Goal: Task Accomplishment & Management: Complete application form

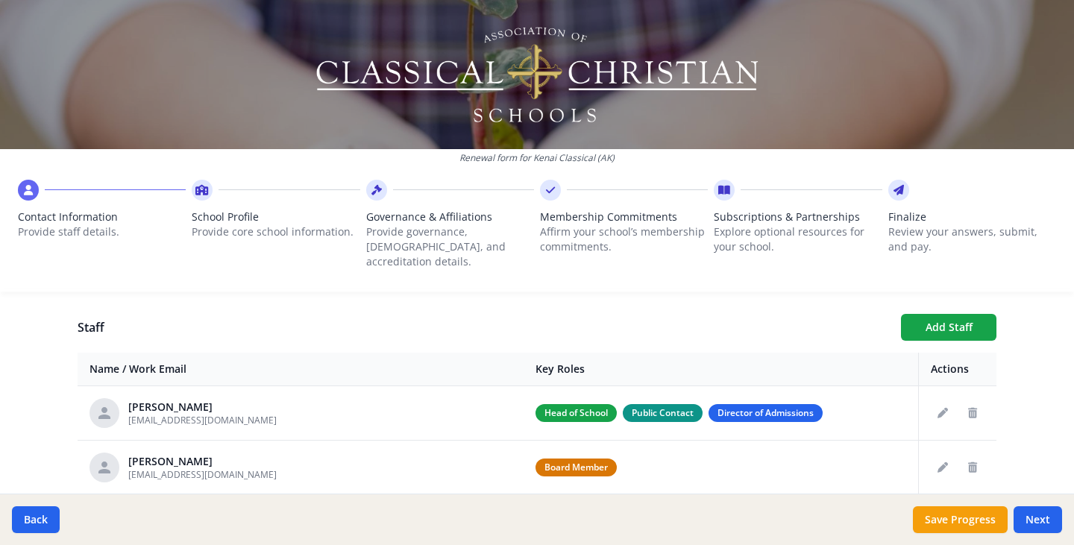
scroll to position [530, 0]
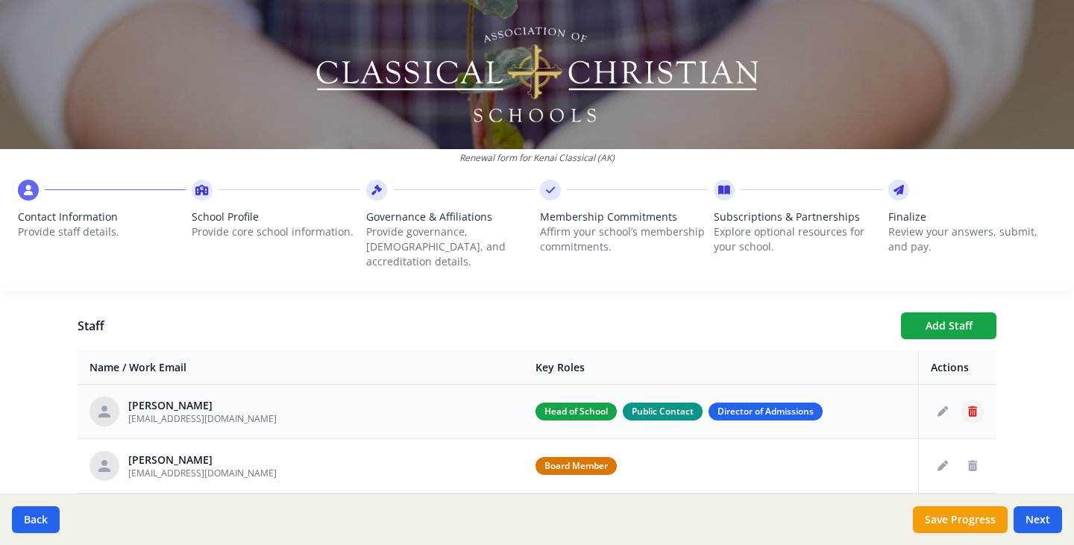
click at [968, 407] on icon "Delete staff" at bounding box center [972, 412] width 9 height 10
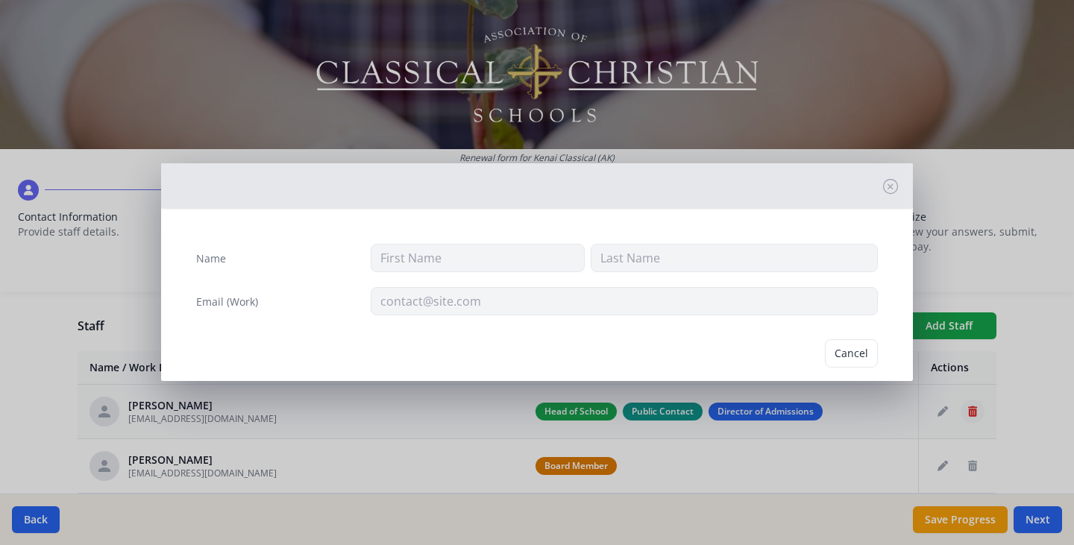
type input "[PERSON_NAME]"
type input "[EMAIL_ADDRESS][DOMAIN_NAME]"
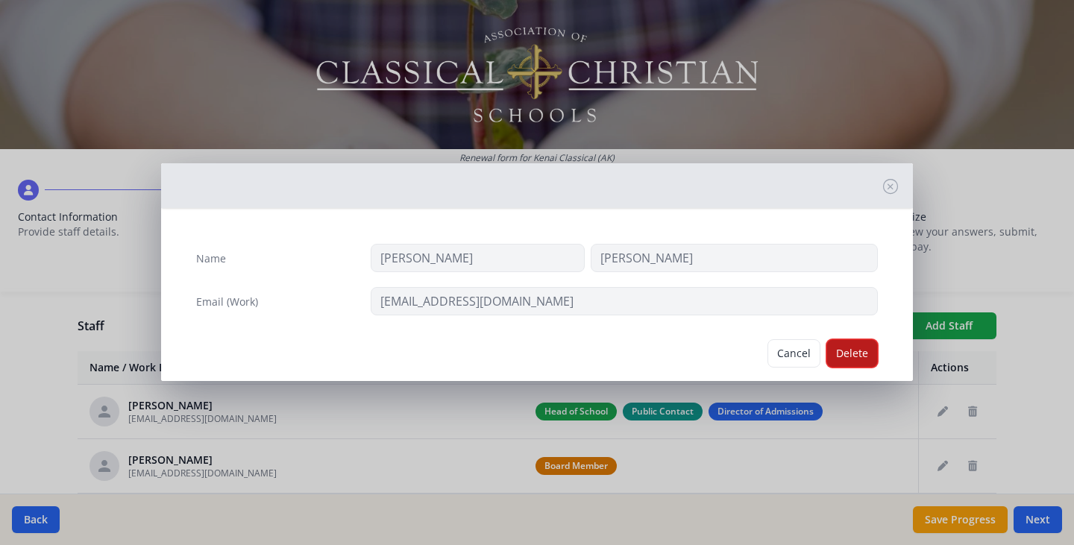
click at [847, 353] on button "Delete" at bounding box center [852, 353] width 51 height 28
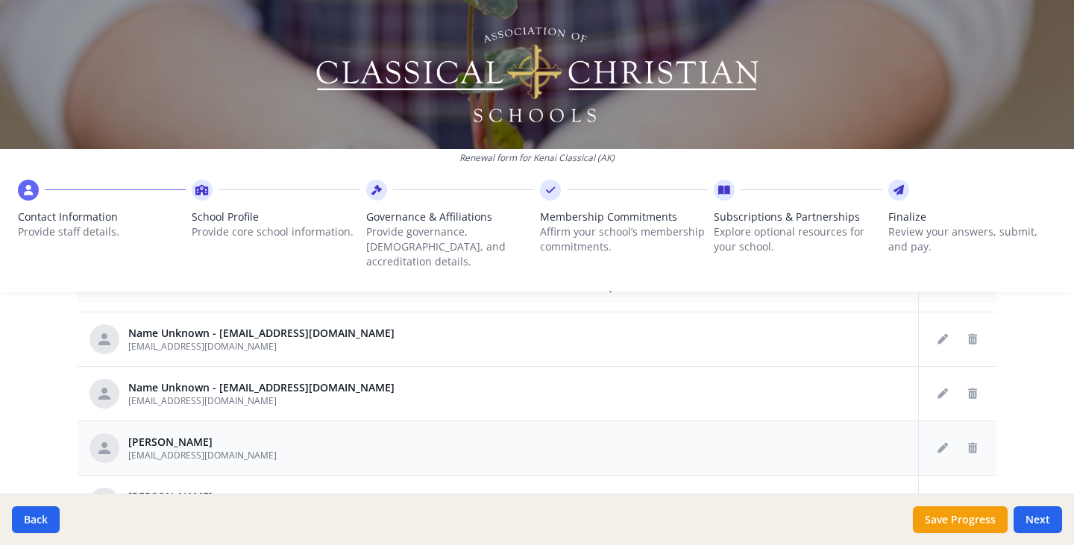
scroll to position [619, 0]
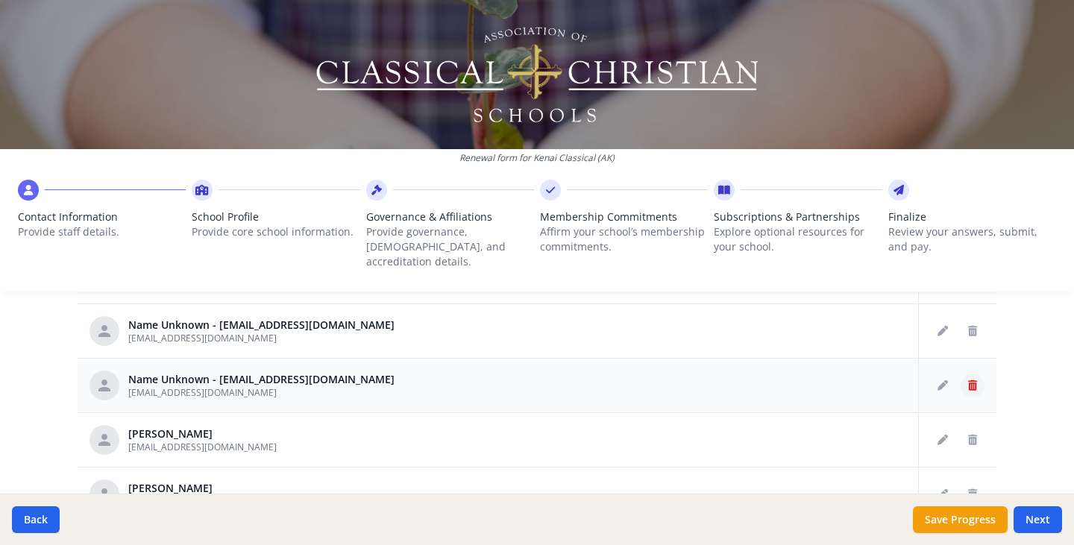
click at [968, 380] on icon "Delete staff" at bounding box center [972, 385] width 9 height 10
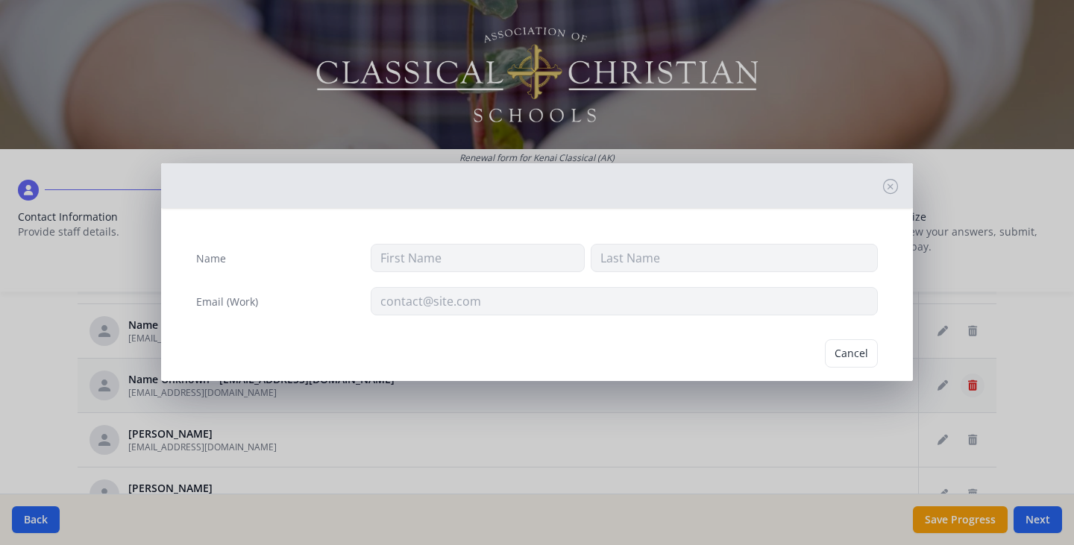
type input "[EMAIL_ADDRESS][DOMAIN_NAME]"
click at [845, 357] on button "Delete" at bounding box center [852, 353] width 51 height 28
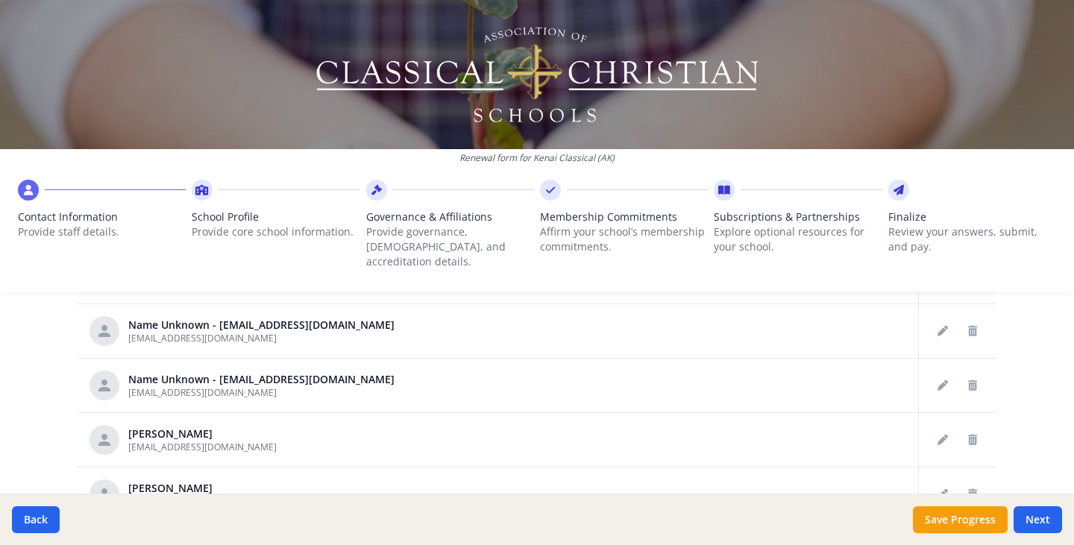
scroll to position [154, 0]
click at [968, 435] on icon "Delete staff" at bounding box center [972, 440] width 9 height 10
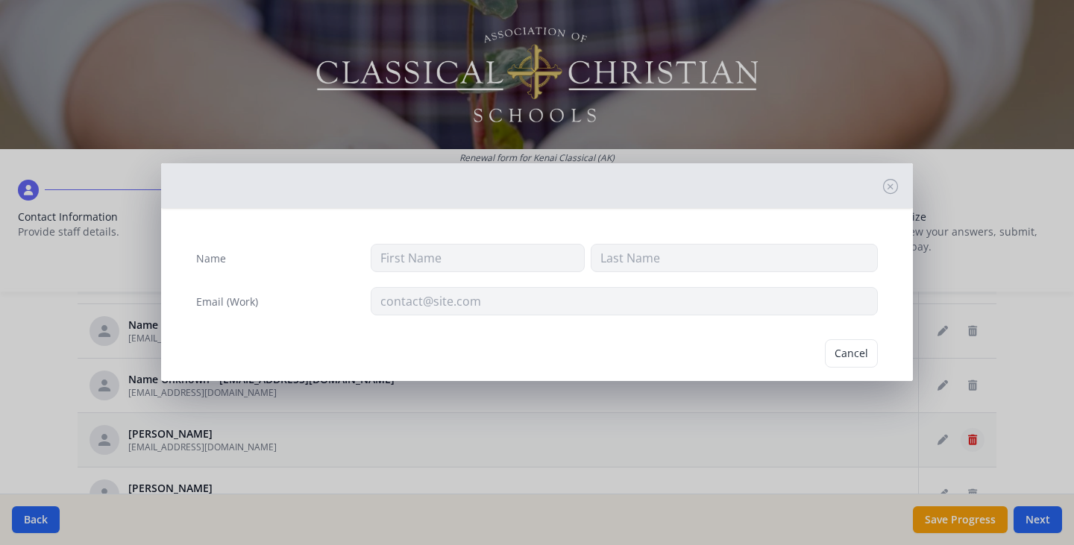
type input "[PERSON_NAME]"
type input "[EMAIL_ADDRESS][DOMAIN_NAME]"
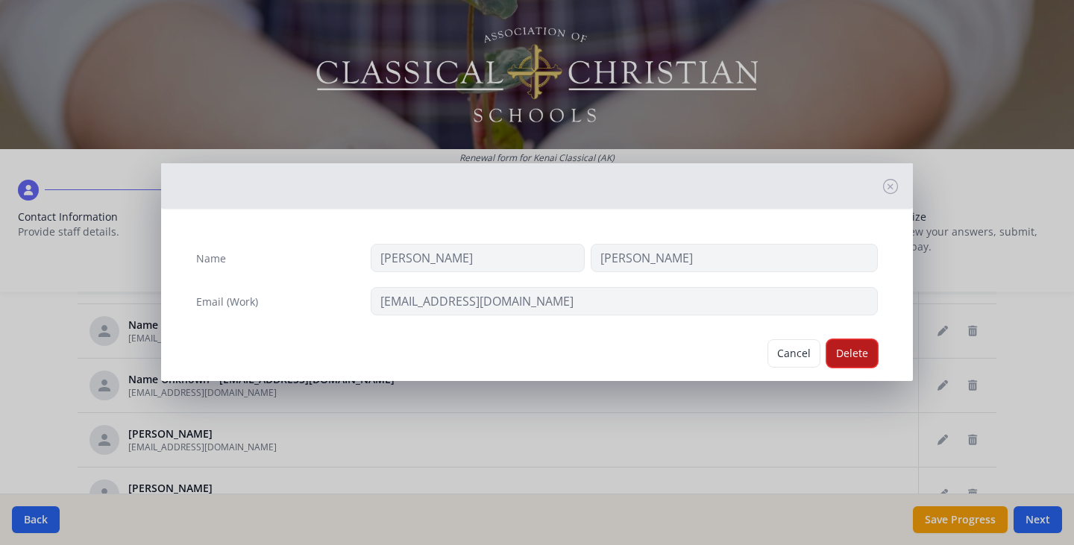
click at [830, 358] on button "Delete" at bounding box center [852, 353] width 51 height 28
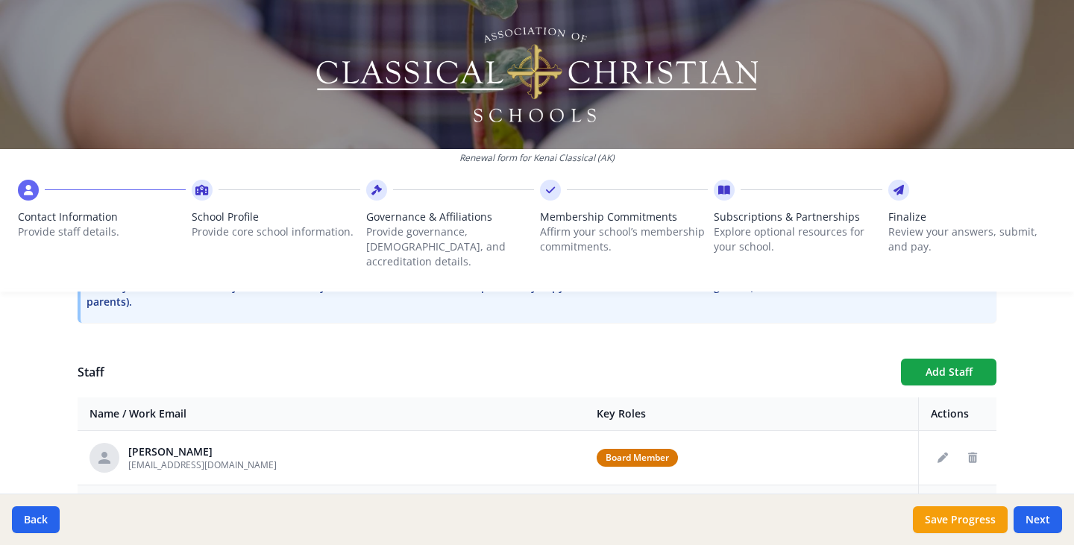
scroll to position [482, 0]
click at [918, 363] on button "Add Staff" at bounding box center [948, 373] width 95 height 27
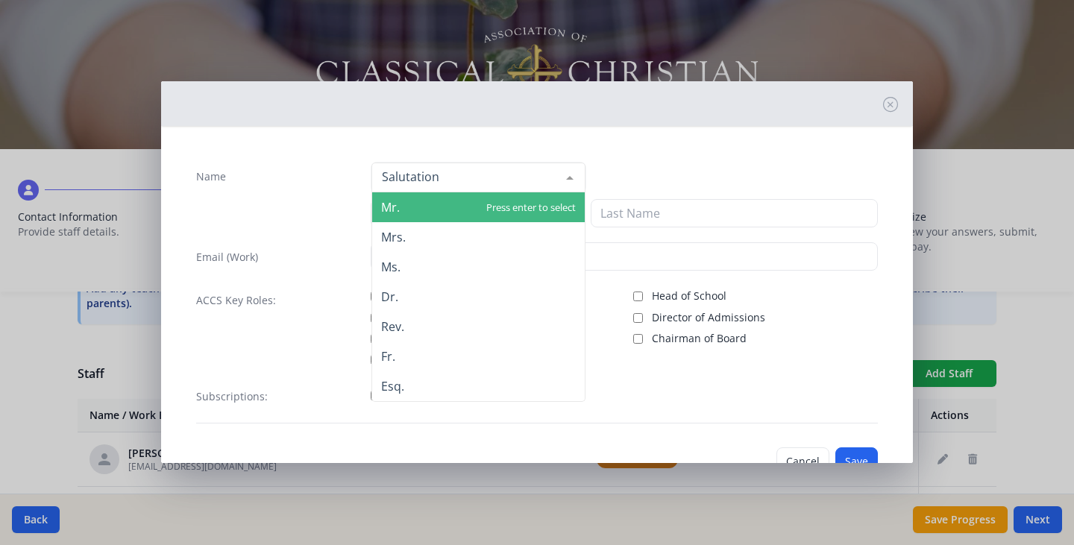
click at [507, 185] on div at bounding box center [479, 178] width 214 height 30
click at [430, 213] on span "Mr." at bounding box center [478, 207] width 213 height 30
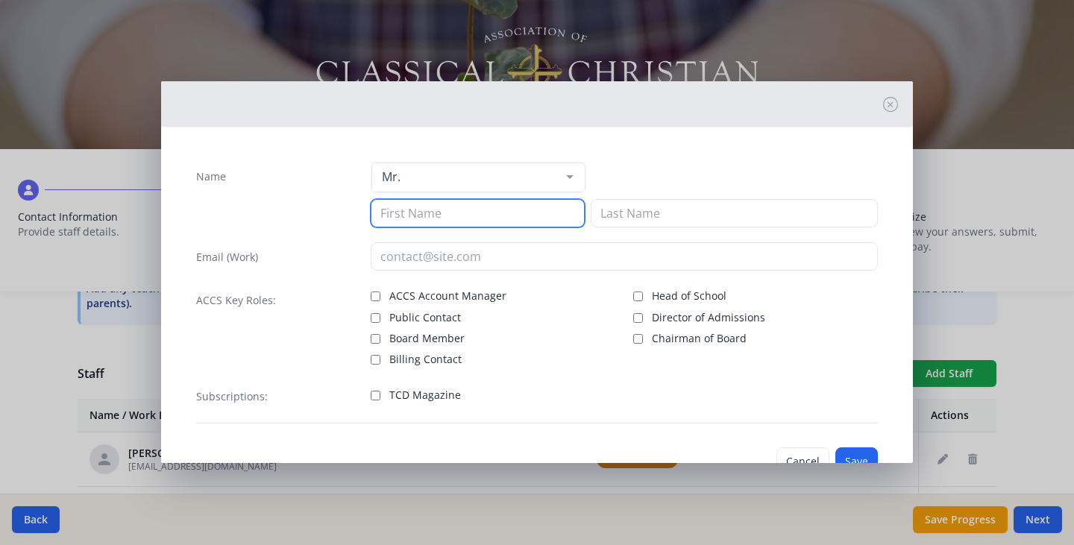
click at [430, 216] on input at bounding box center [478, 213] width 214 height 28
type input "[PERSON_NAME]"
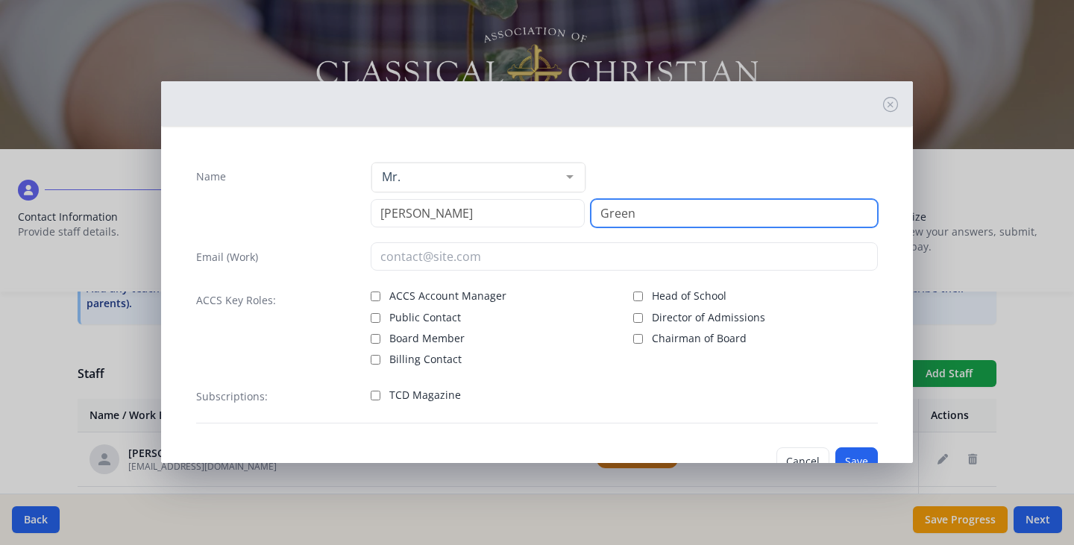
type input "Green"
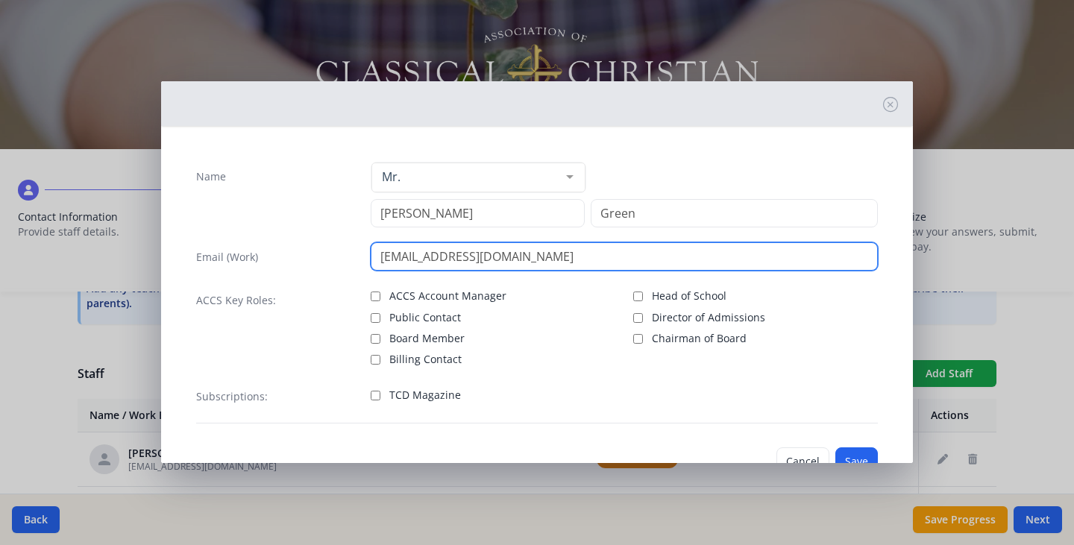
type input "[EMAIL_ADDRESS][DOMAIN_NAME]"
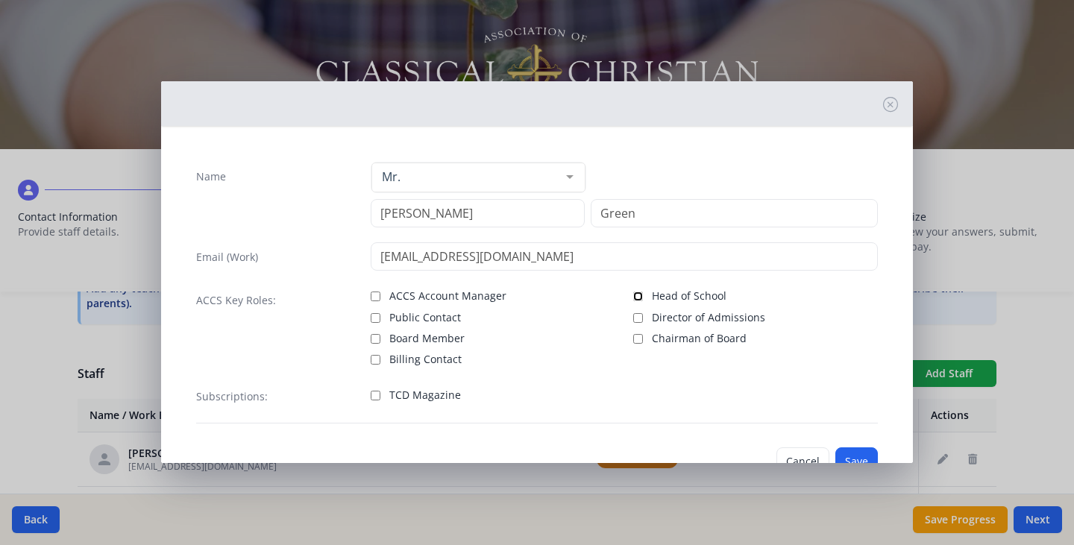
click at [633, 295] on input "Head of School" at bounding box center [638, 297] width 10 height 10
checkbox input "true"
click at [633, 316] on input "Director of Admissions" at bounding box center [638, 318] width 10 height 10
checkbox input "true"
click at [374, 317] on input "Public Contact" at bounding box center [376, 318] width 10 height 10
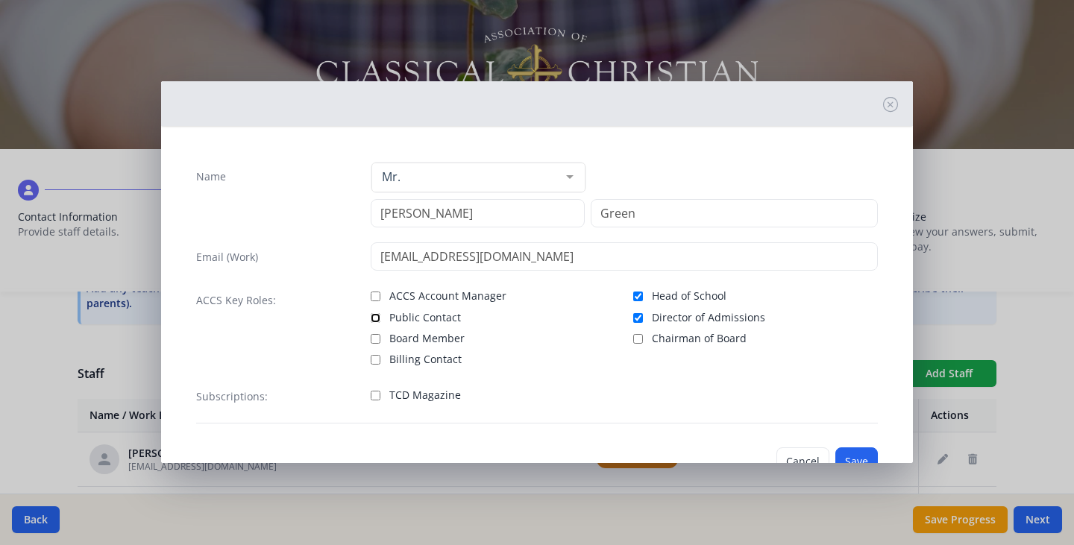
checkbox input "true"
click at [374, 295] on input "ACCS Account Manager" at bounding box center [376, 297] width 10 height 10
checkbox input "true"
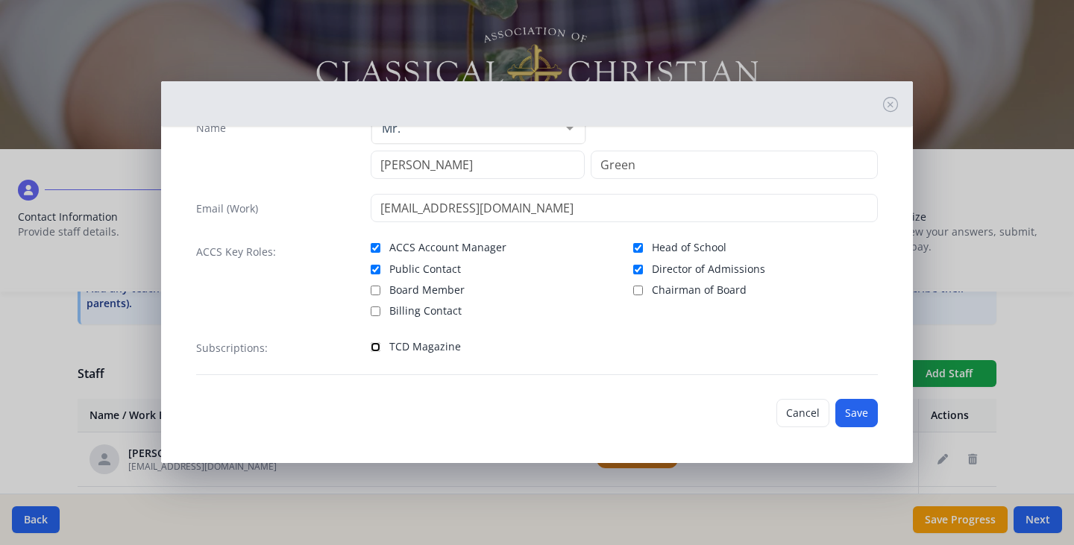
click at [371, 346] on input "TCD Magazine" at bounding box center [376, 347] width 10 height 10
checkbox input "true"
click at [845, 412] on button "Save" at bounding box center [857, 413] width 43 height 28
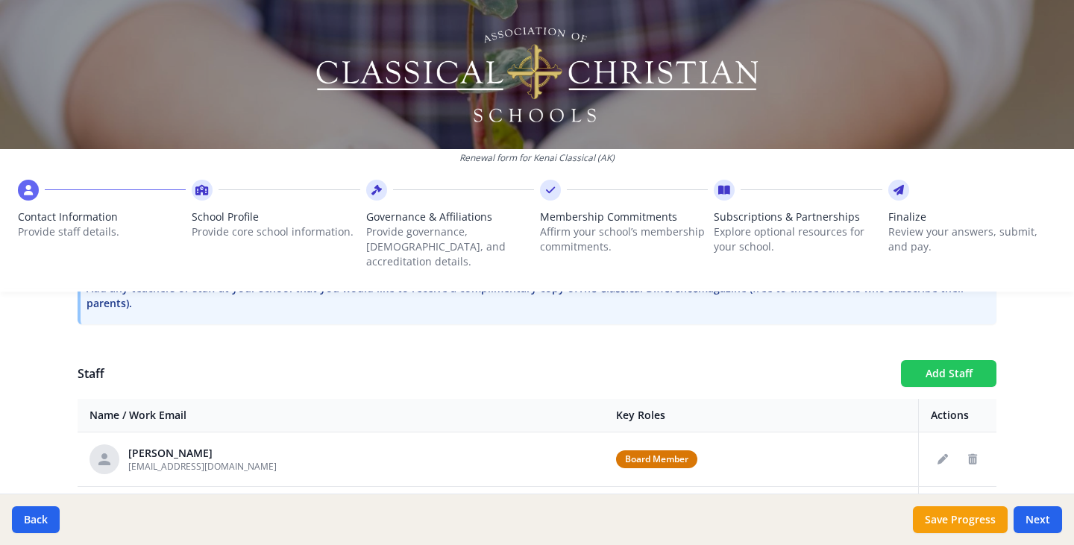
click at [927, 360] on button "Add Staff" at bounding box center [948, 373] width 95 height 27
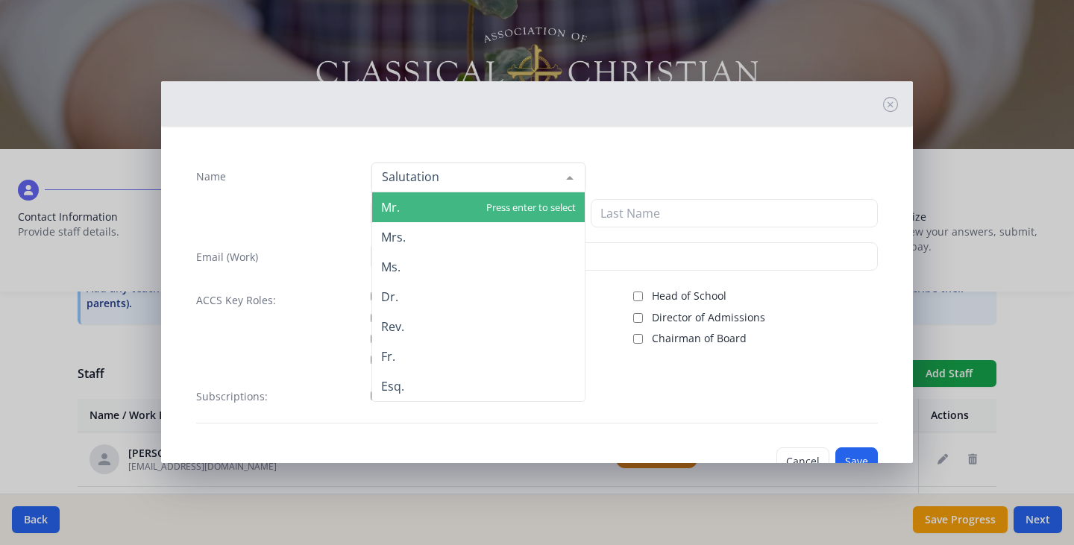
click at [500, 182] on div at bounding box center [479, 178] width 214 height 30
click at [500, 182] on input "Name" at bounding box center [466, 176] width 177 height 15
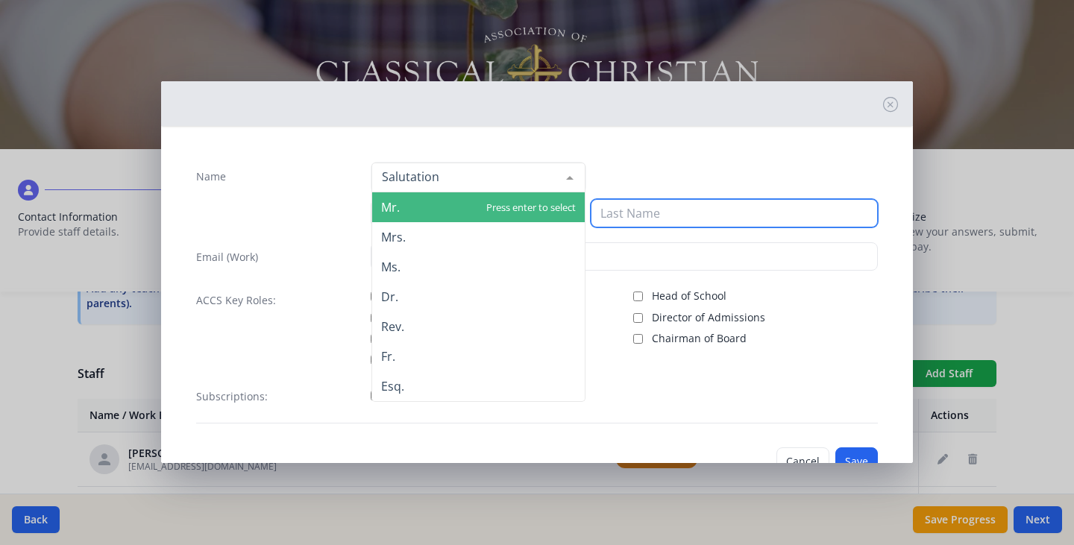
click at [652, 207] on input at bounding box center [734, 213] width 287 height 28
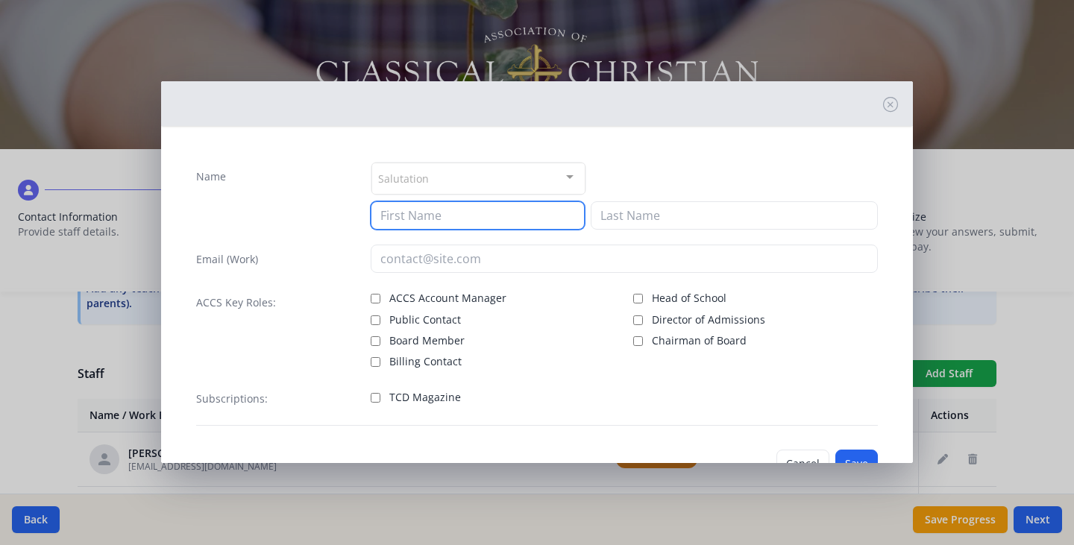
click at [510, 222] on input at bounding box center [478, 215] width 214 height 28
type input "[PERSON_NAME]"
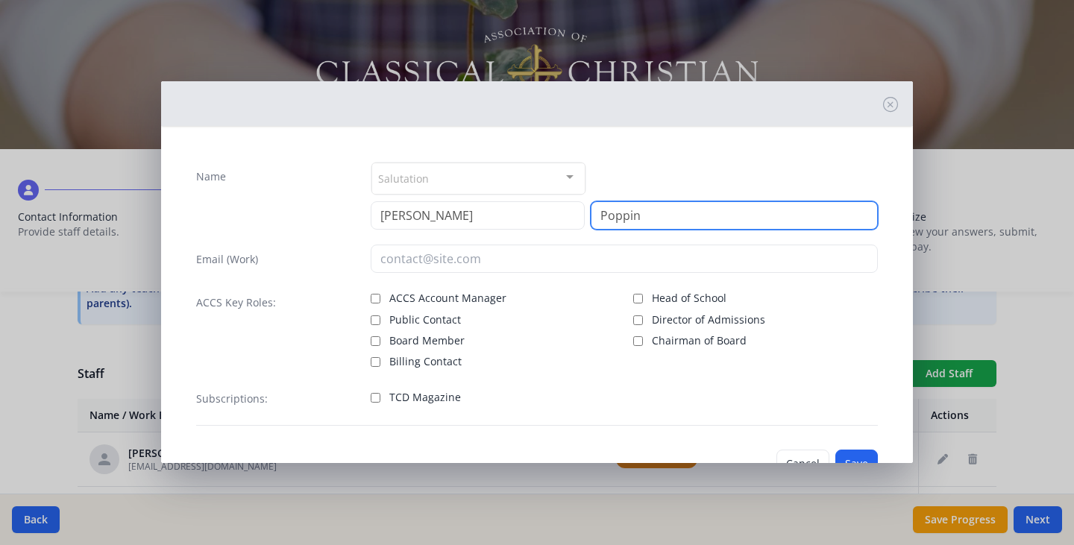
type input "Poppin"
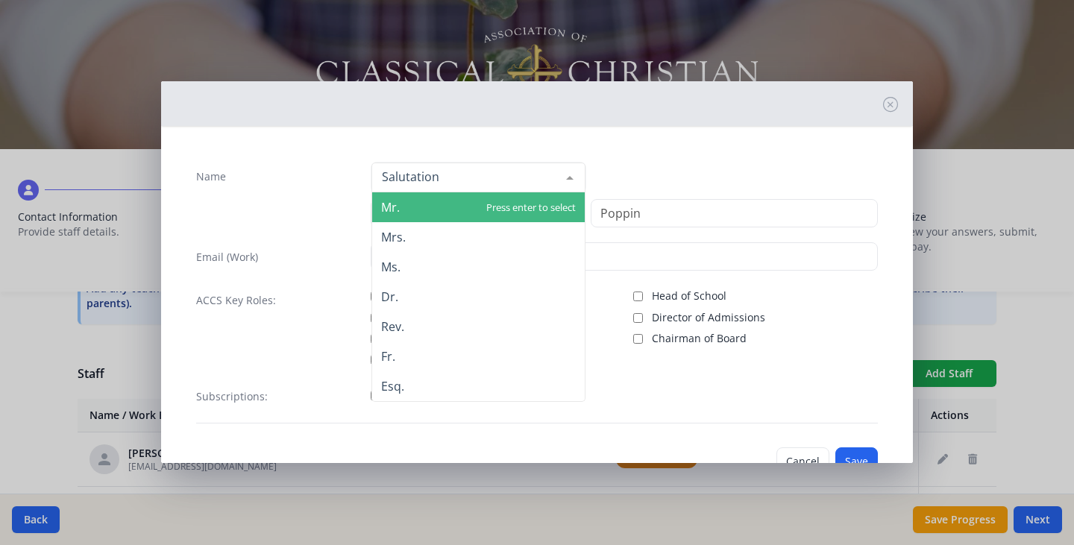
click at [492, 187] on div at bounding box center [479, 178] width 214 height 30
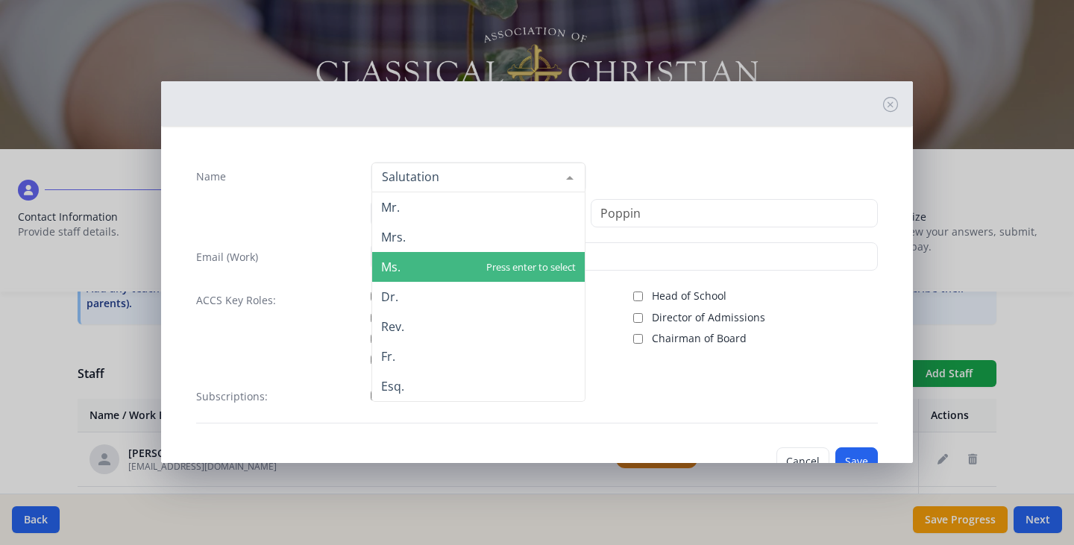
click at [448, 266] on span "Ms." at bounding box center [478, 267] width 213 height 30
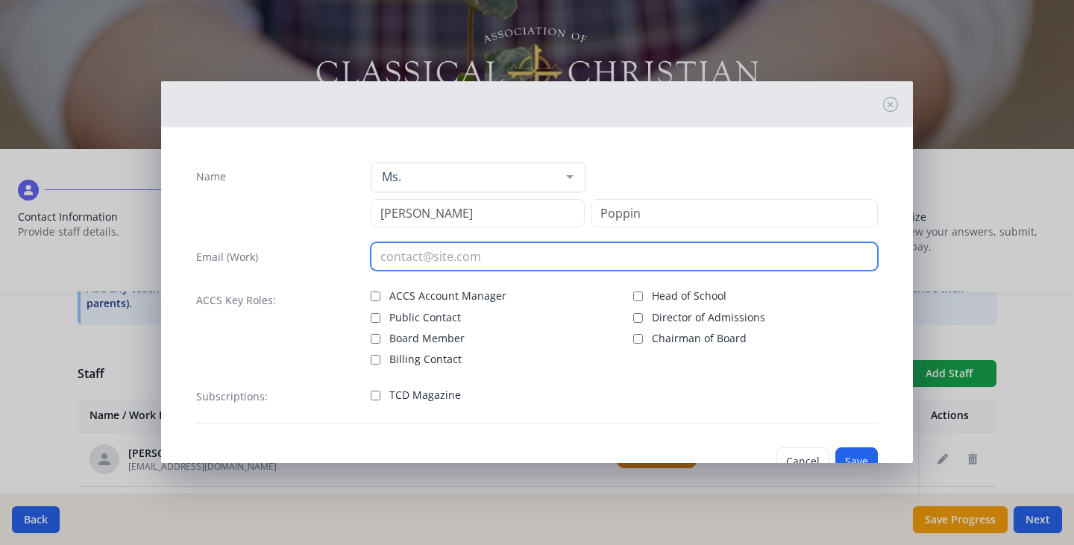
click at [442, 257] on input "email" at bounding box center [625, 256] width 508 height 28
type input "[EMAIL_ADDRESS][DOMAIN_NAME]"
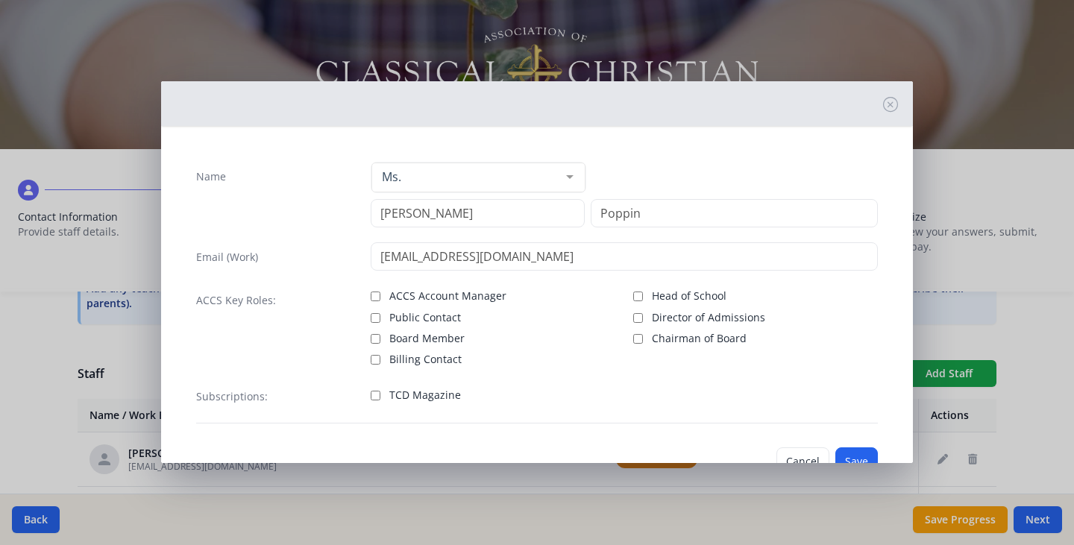
click at [444, 361] on span "Billing Contact" at bounding box center [425, 359] width 72 height 15
click at [380, 361] on input "Billing Contact" at bounding box center [376, 360] width 10 height 10
checkbox input "true"
click at [406, 395] on span "TCD Magazine" at bounding box center [425, 395] width 72 height 15
click at [380, 395] on input "TCD Magazine" at bounding box center [376, 396] width 10 height 10
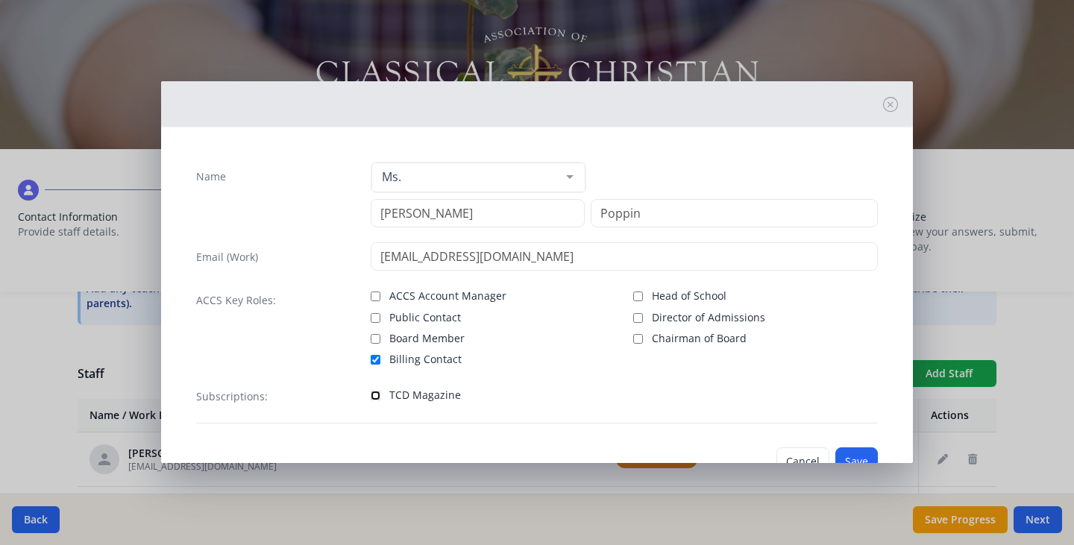
checkbox input "true"
click at [839, 453] on button "Save" at bounding box center [857, 462] width 43 height 28
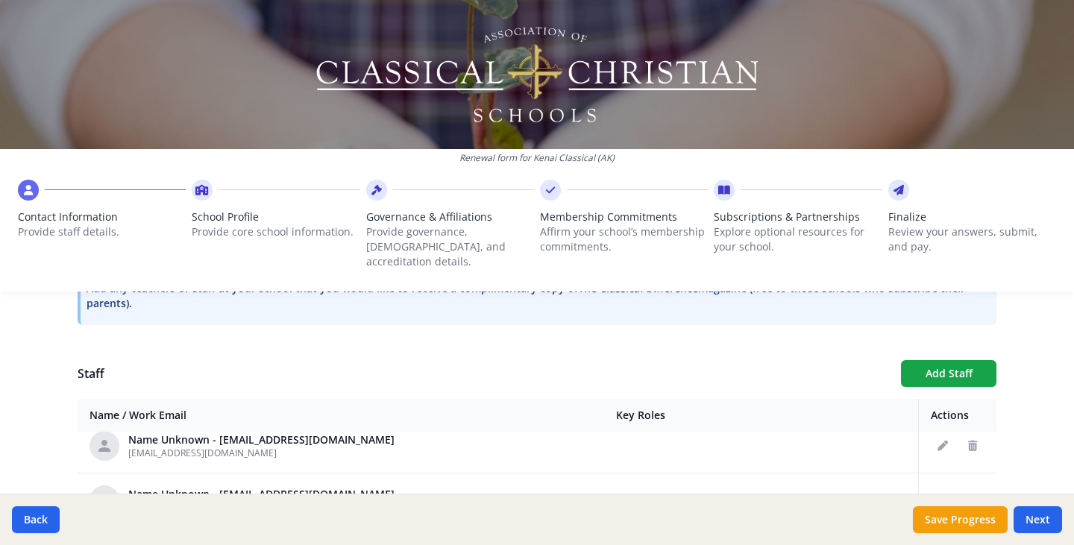
scroll to position [133, 0]
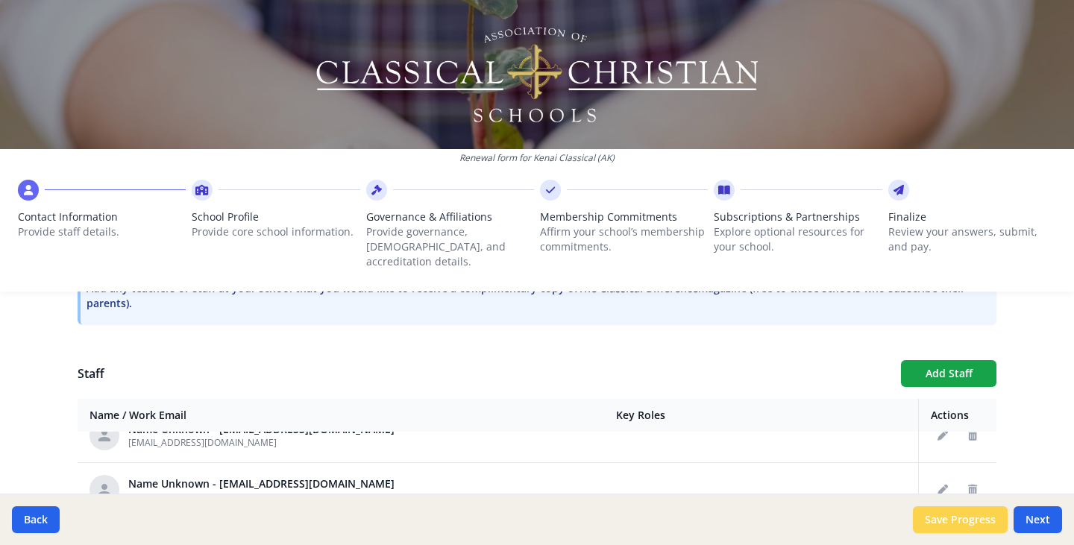
click at [967, 525] on button "Save Progress" at bounding box center [960, 520] width 95 height 27
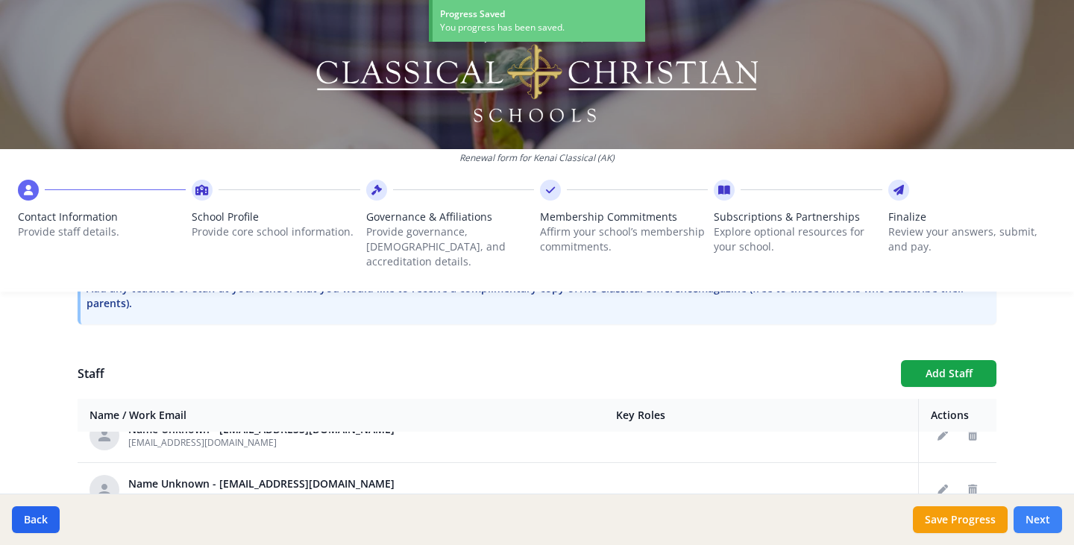
click at [1044, 516] on button "Next" at bounding box center [1038, 520] width 48 height 27
type input "[PHONE_NUMBER]"
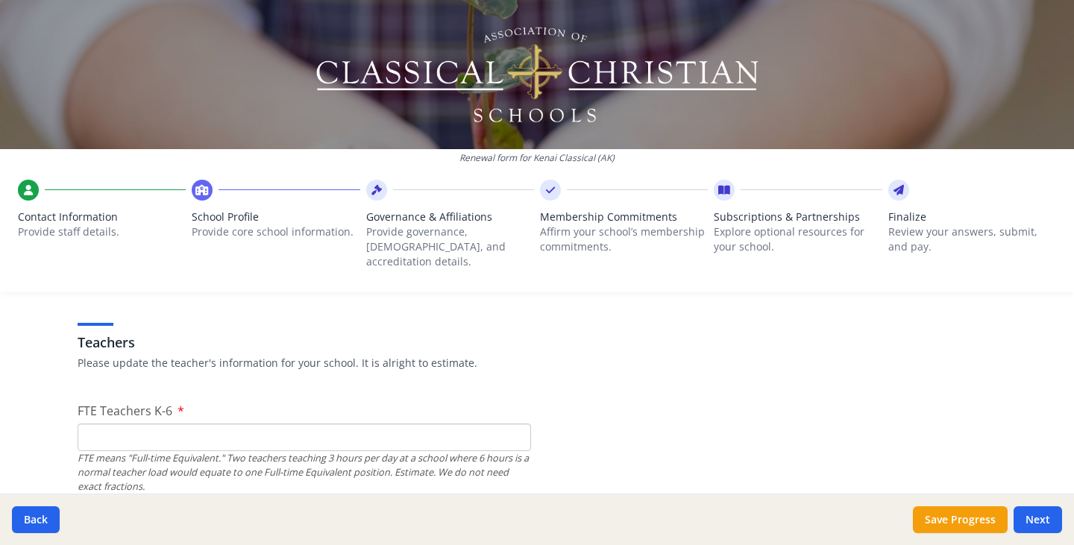
scroll to position [876, 0]
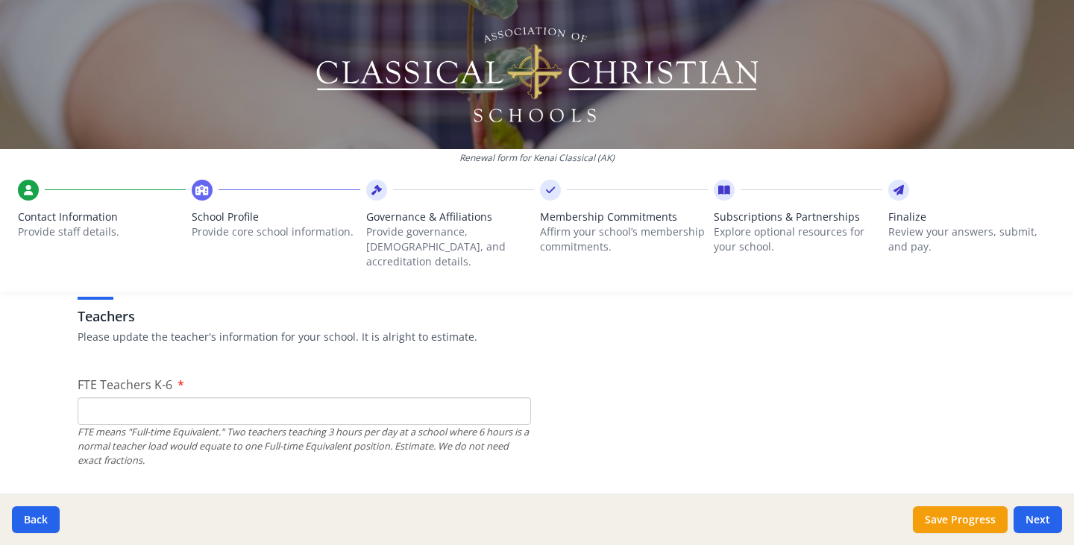
click at [353, 398] on input "FTE Teachers K-6" at bounding box center [305, 412] width 454 height 28
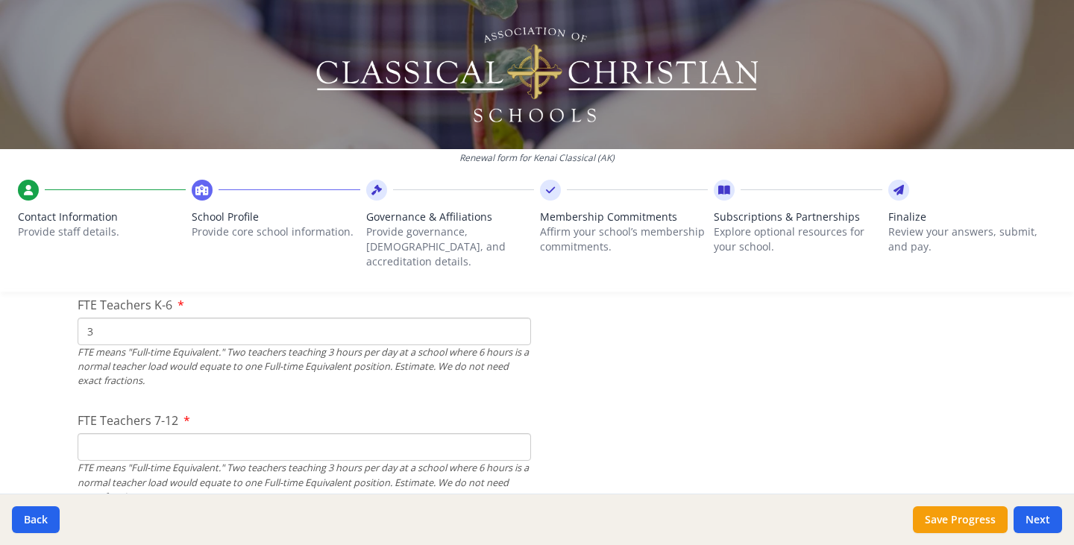
scroll to position [945, 0]
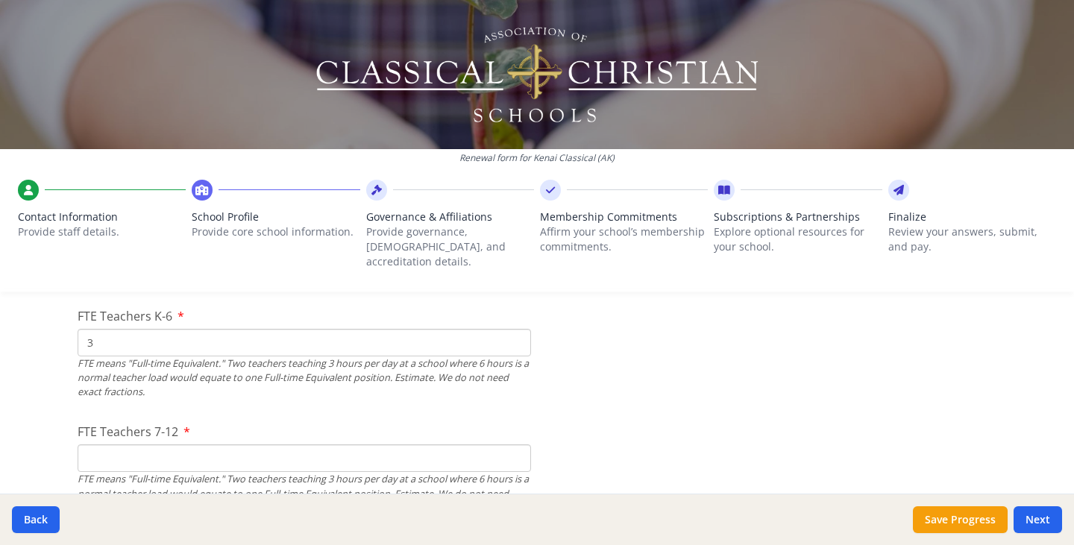
type input "3"
click at [332, 445] on input "FTE Teachers 7-12" at bounding box center [305, 459] width 454 height 28
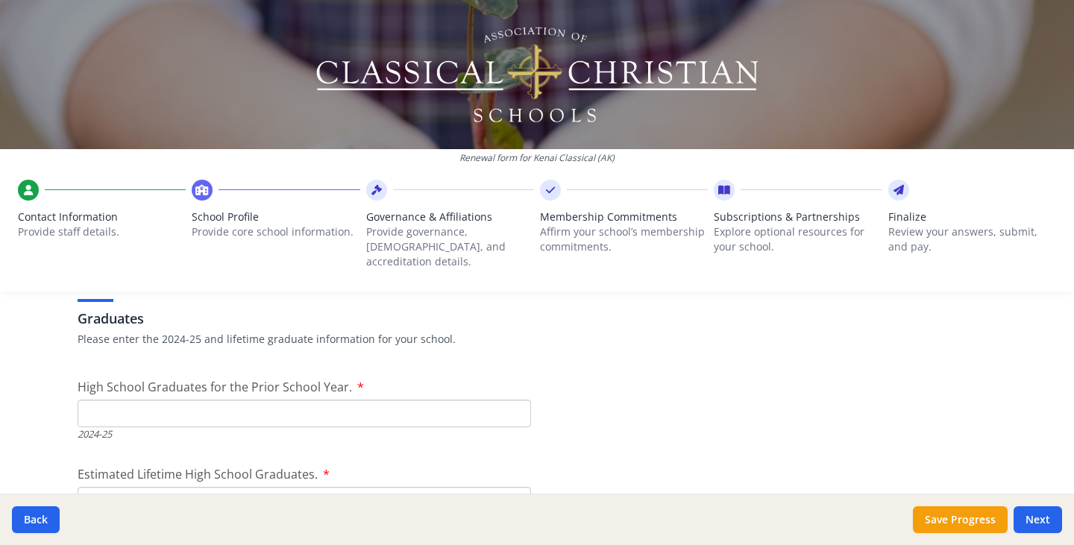
scroll to position [2105, 0]
type input "2"
click at [286, 401] on input "High School Graduates for the Prior School Year." at bounding box center [305, 415] width 454 height 28
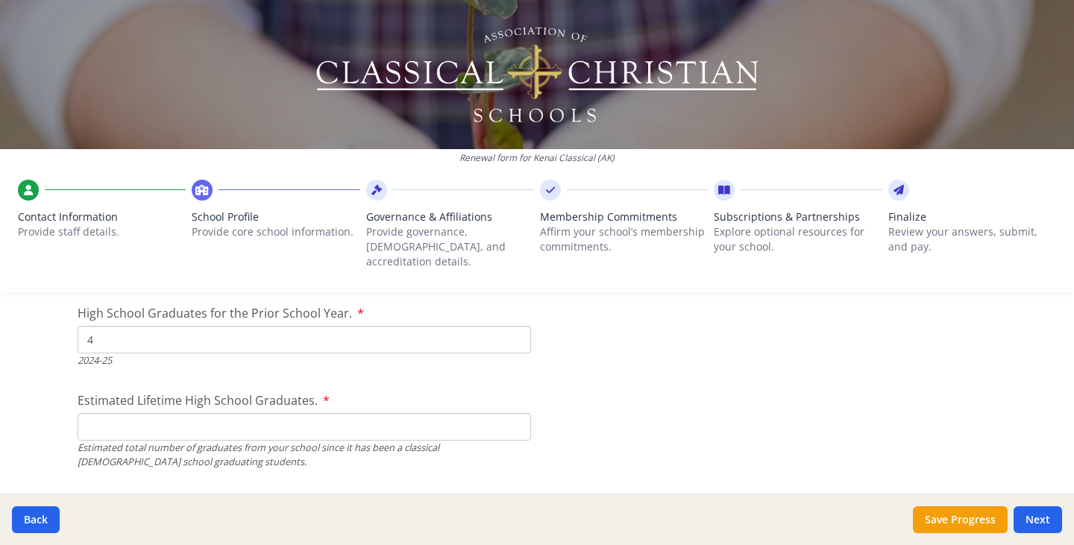
scroll to position [2178, 0]
type input "4"
click at [268, 416] on input "Estimated Lifetime High School Graduates." at bounding box center [305, 430] width 454 height 28
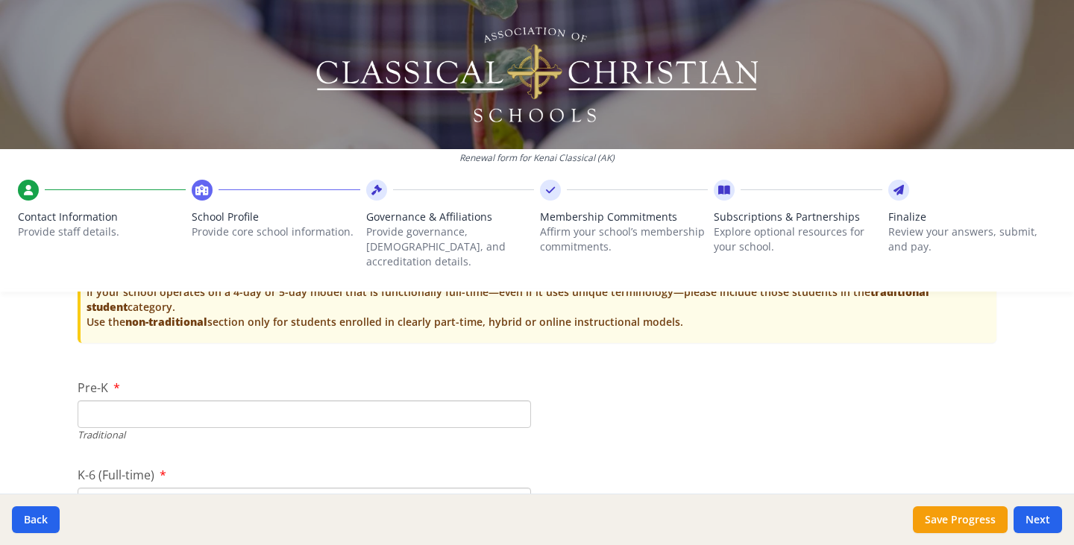
scroll to position [3055, 0]
type input "6"
click at [268, 410] on input "Pre-K" at bounding box center [305, 415] width 454 height 28
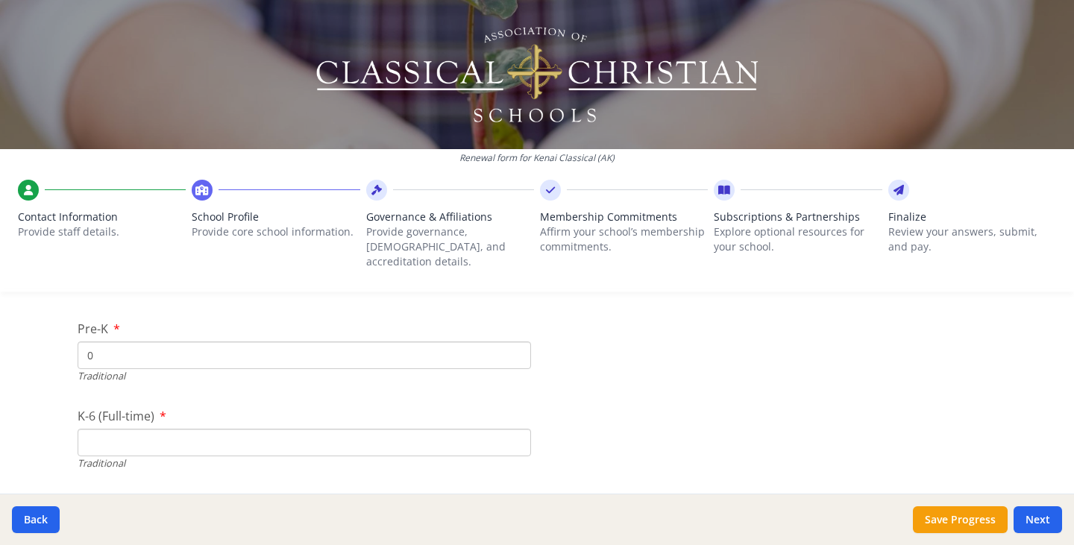
scroll to position [3114, 0]
type input "0"
click at [256, 430] on input "K-6 (Full-time)" at bounding box center [305, 444] width 454 height 28
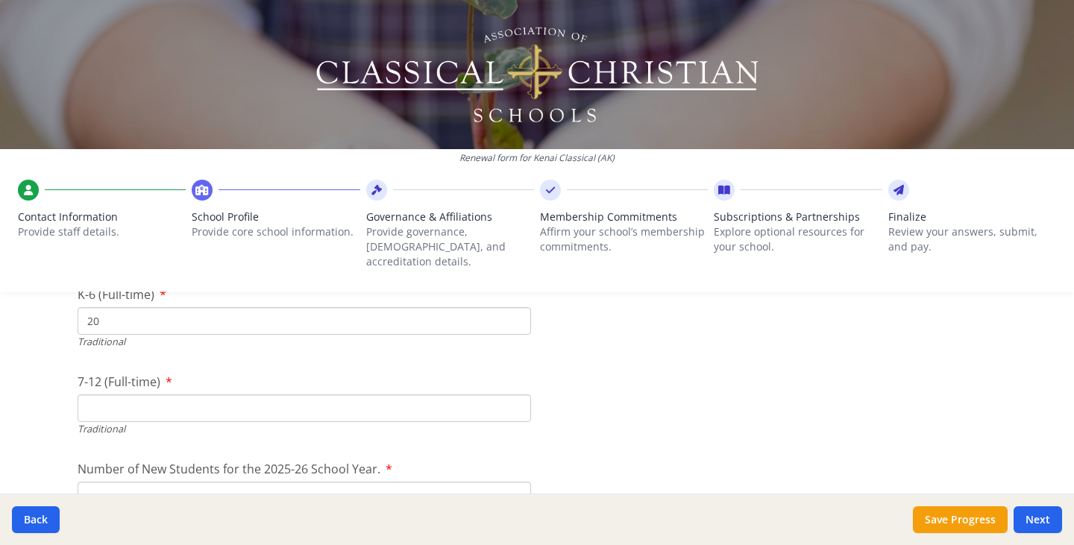
scroll to position [3236, 0]
type input "20"
click at [220, 395] on input "7-12 (Full-time)" at bounding box center [305, 409] width 454 height 28
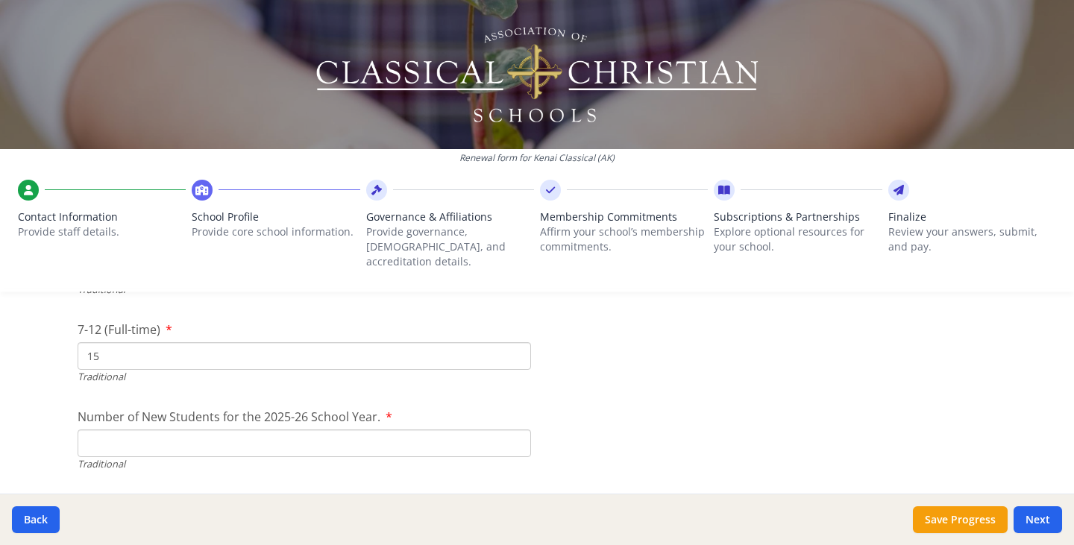
scroll to position [3284, 0]
type input "15"
click at [195, 434] on input "Number of New Students for the 2025-26 School Year." at bounding box center [305, 448] width 454 height 28
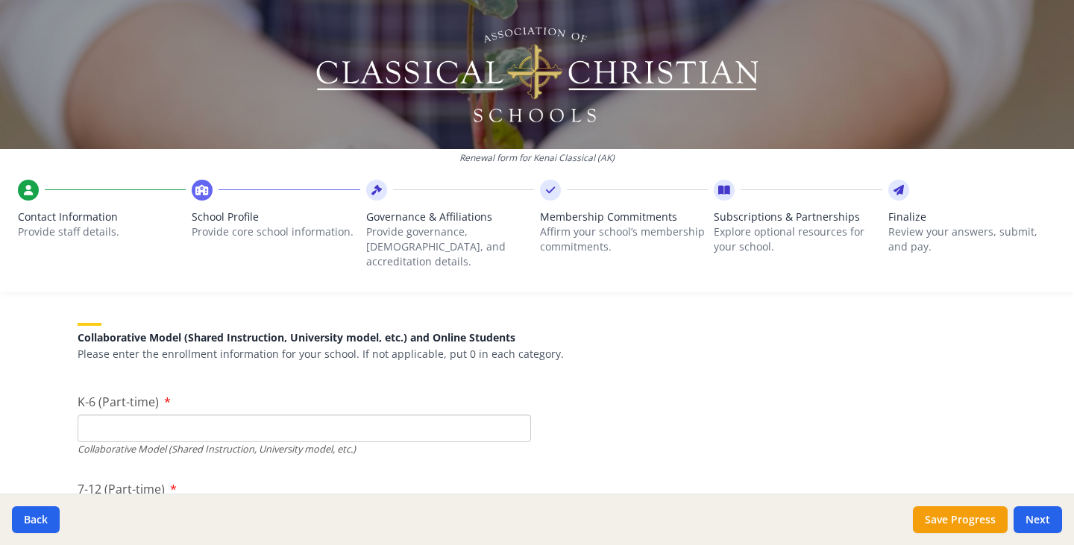
scroll to position [3489, 0]
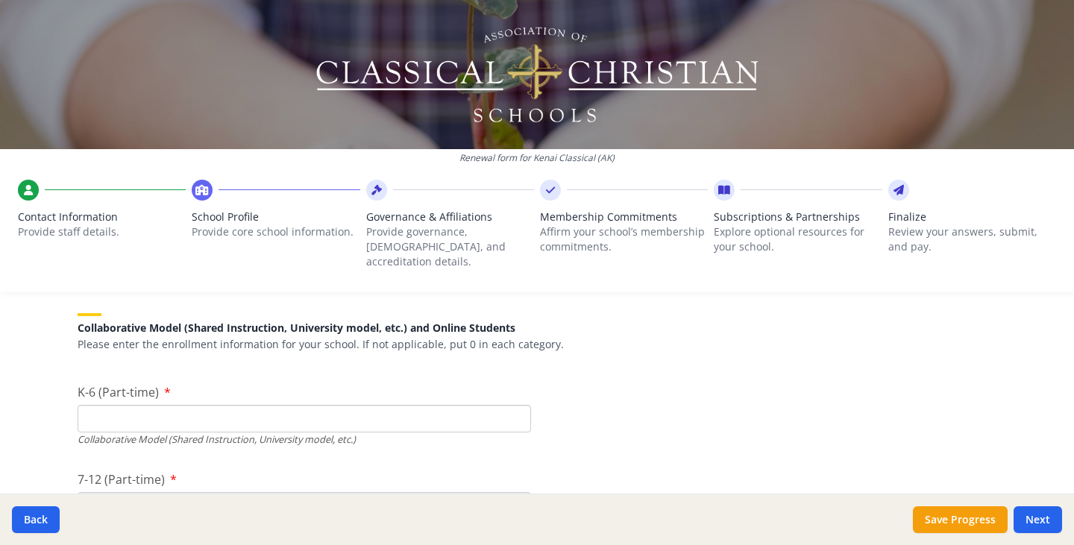
type input "4"
click at [171, 405] on input "K-6 (Part-time)" at bounding box center [305, 419] width 454 height 28
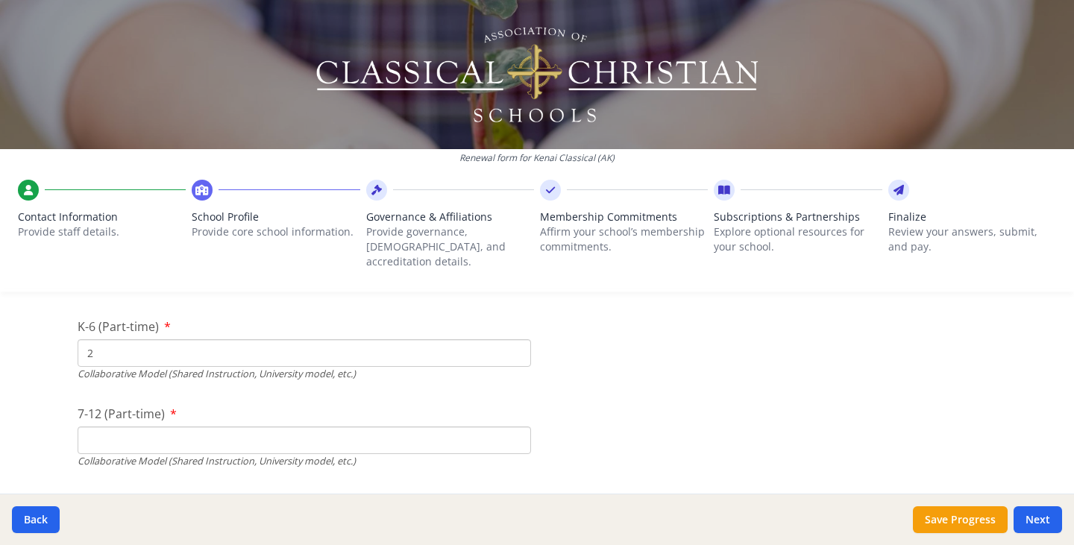
scroll to position [3550, 0]
type input "2"
click at [163, 431] on input "7-12 (Part-time)" at bounding box center [305, 445] width 454 height 28
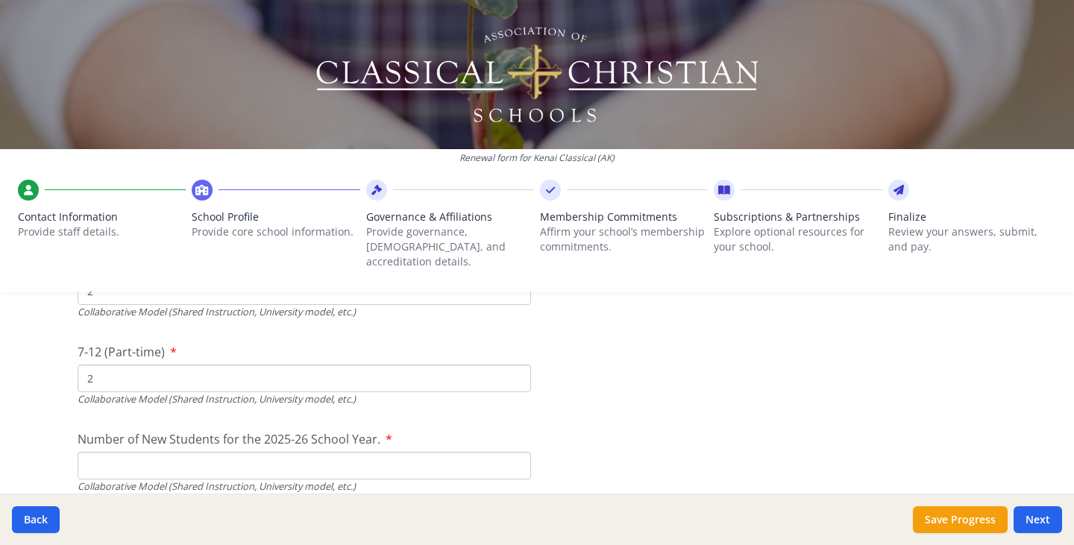
scroll to position [3712, 0]
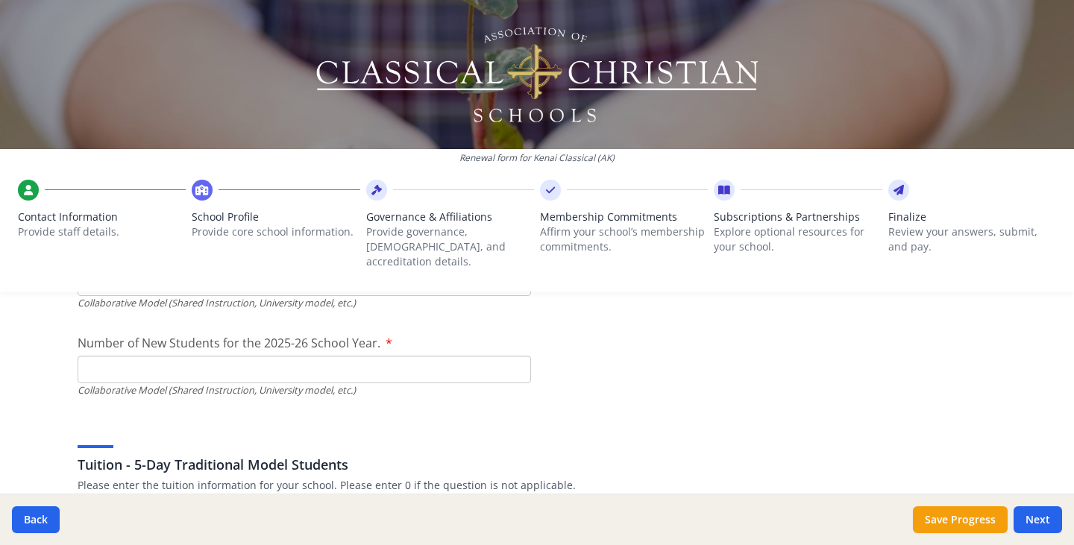
type input "2"
click at [148, 361] on input "Number of New Students for the 2025-26 School Year." at bounding box center [305, 370] width 454 height 28
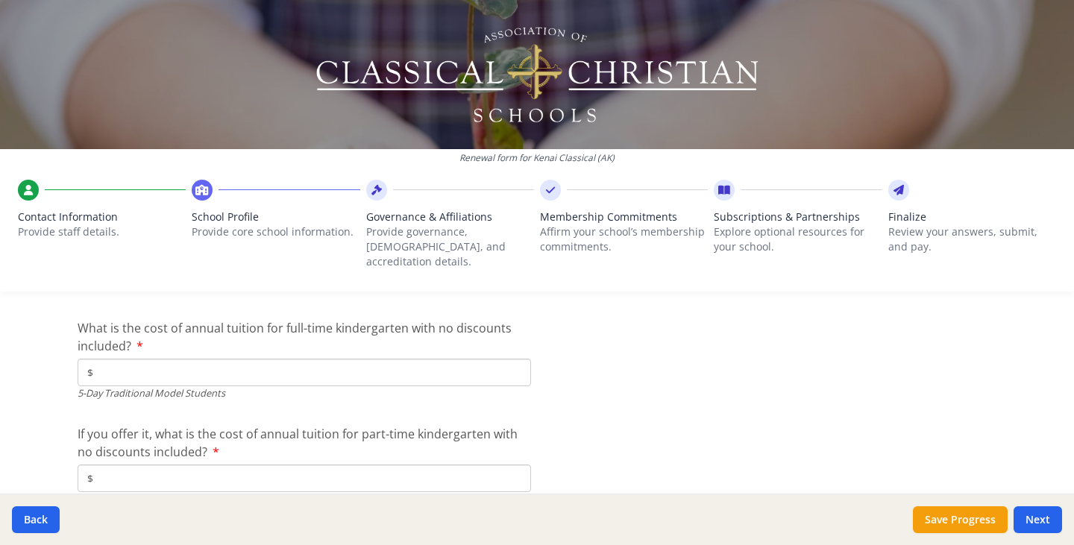
scroll to position [3916, 0]
type input "1"
click at [150, 366] on input "$" at bounding box center [305, 374] width 454 height 28
type input "$9 400"
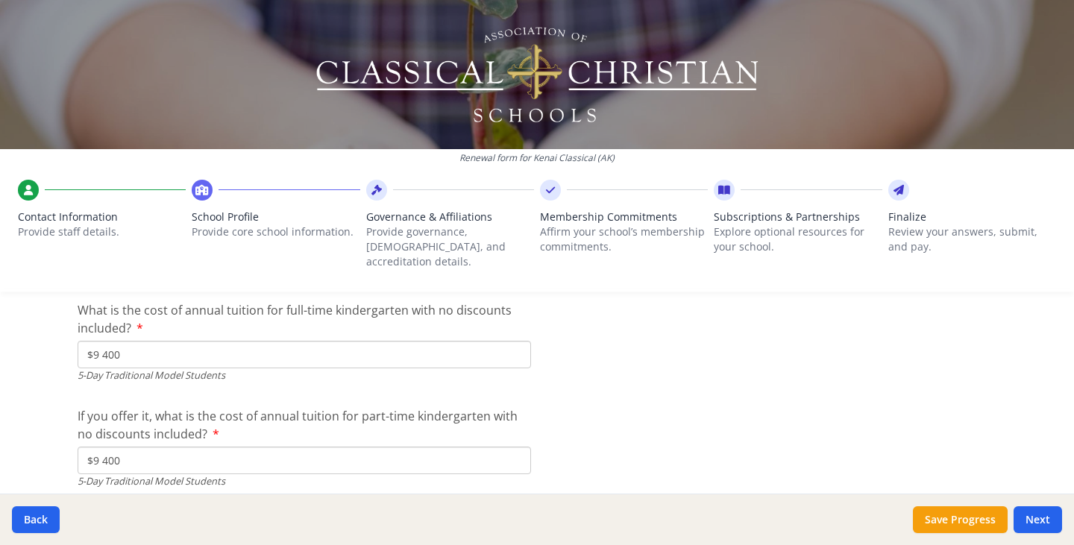
scroll to position [4282, 0]
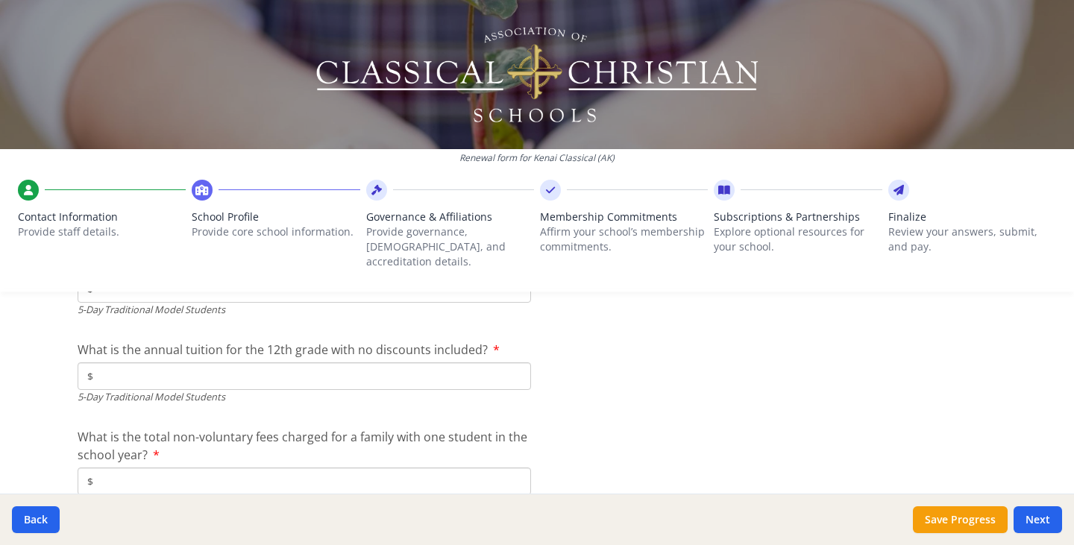
click at [164, 469] on input "$" at bounding box center [305, 482] width 454 height 28
type input "$400"
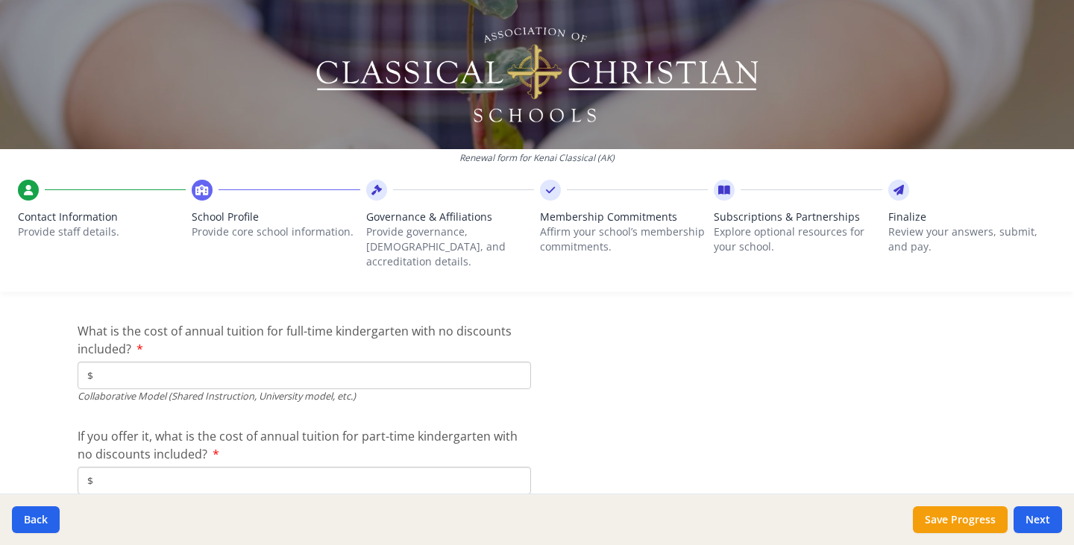
scroll to position [4595, 0]
click at [148, 363] on input "$" at bounding box center [305, 377] width 454 height 28
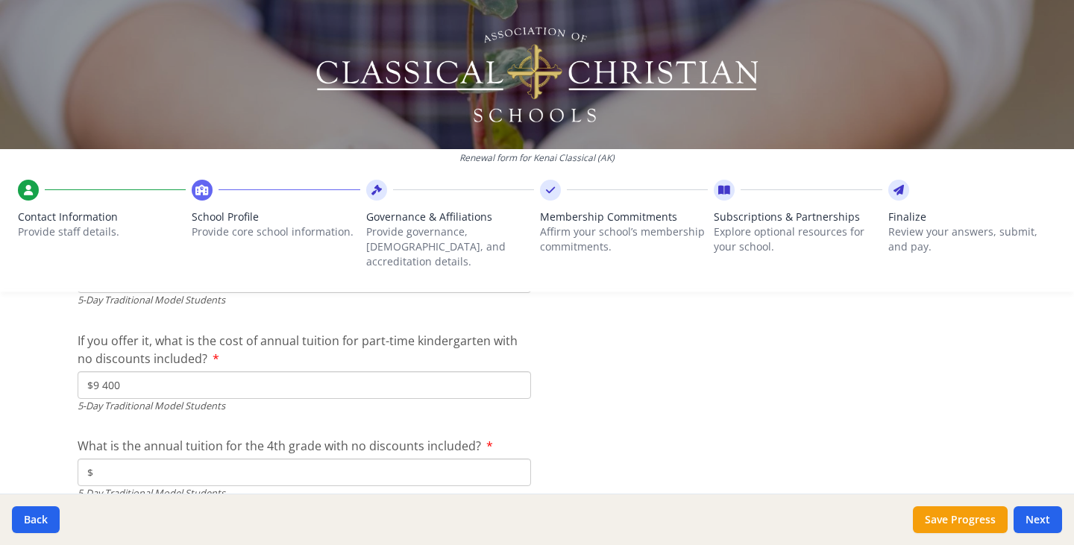
scroll to position [4009, 0]
click at [137, 377] on input "$9 400" at bounding box center [305, 387] width 454 height 28
type input "$0"
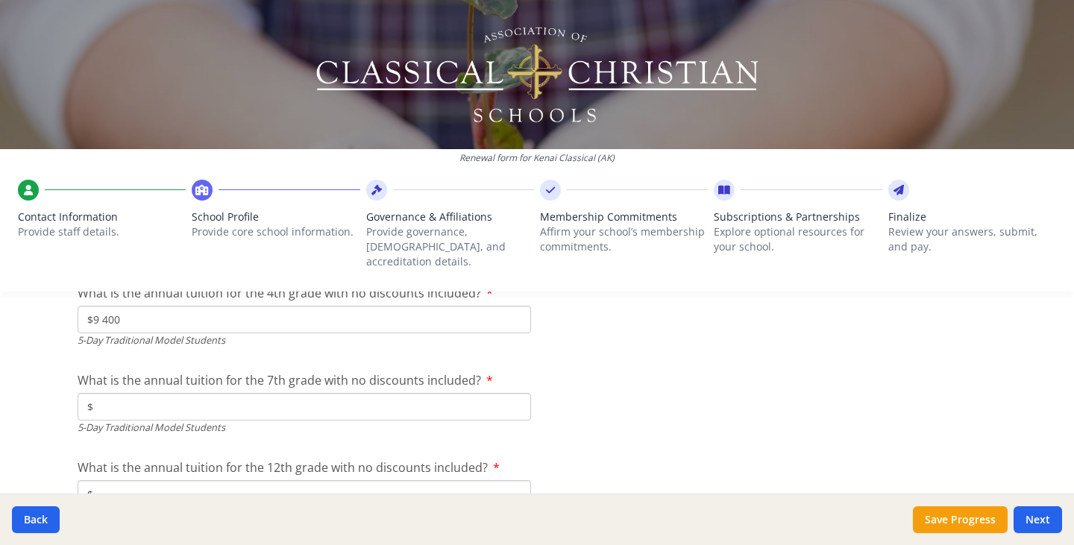
scroll to position [4165, 0]
type input "$9 400"
click at [136, 392] on input "$" at bounding box center [305, 406] width 454 height 28
type input "$9 400"
click at [142, 479] on input "$" at bounding box center [305, 493] width 454 height 28
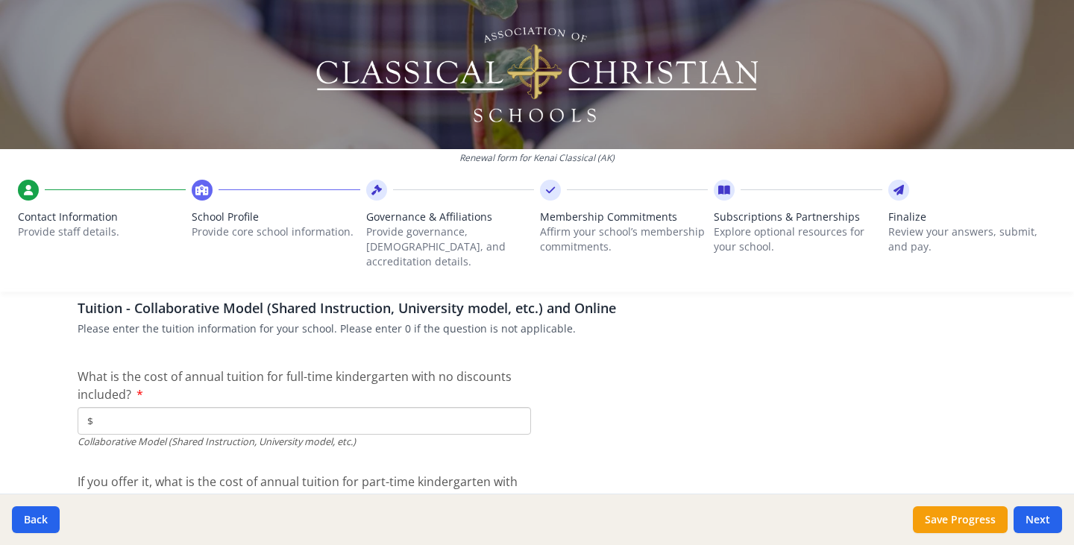
scroll to position [4550, 0]
type input "$9 400"
click at [142, 408] on input "$" at bounding box center [305, 422] width 454 height 28
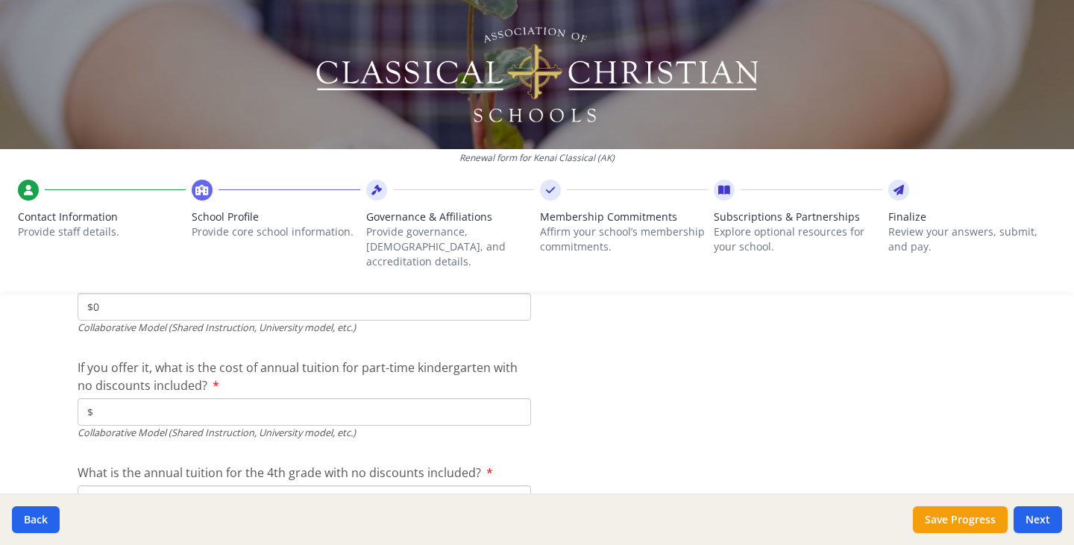
scroll to position [4667, 0]
type input "$0"
click at [142, 402] on input "$" at bounding box center [305, 410] width 454 height 28
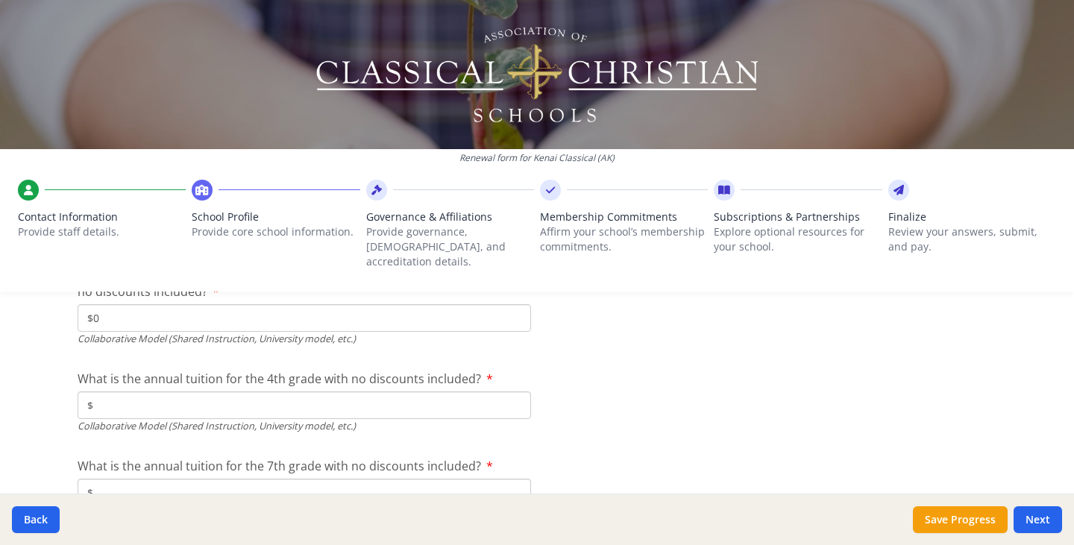
scroll to position [4760, 0]
type input "$0"
click at [142, 395] on input "$" at bounding box center [305, 405] width 454 height 28
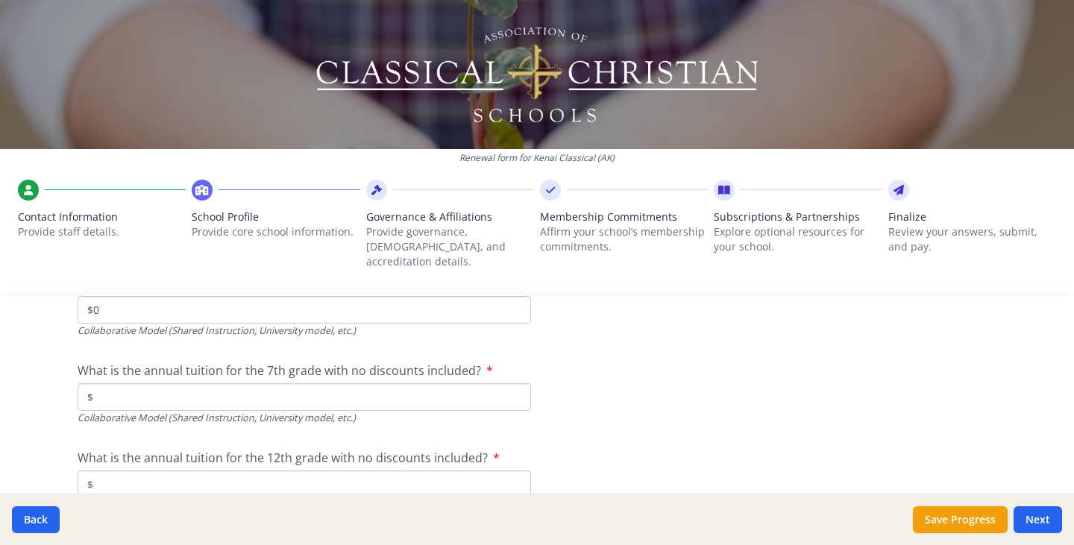
scroll to position [4863, 0]
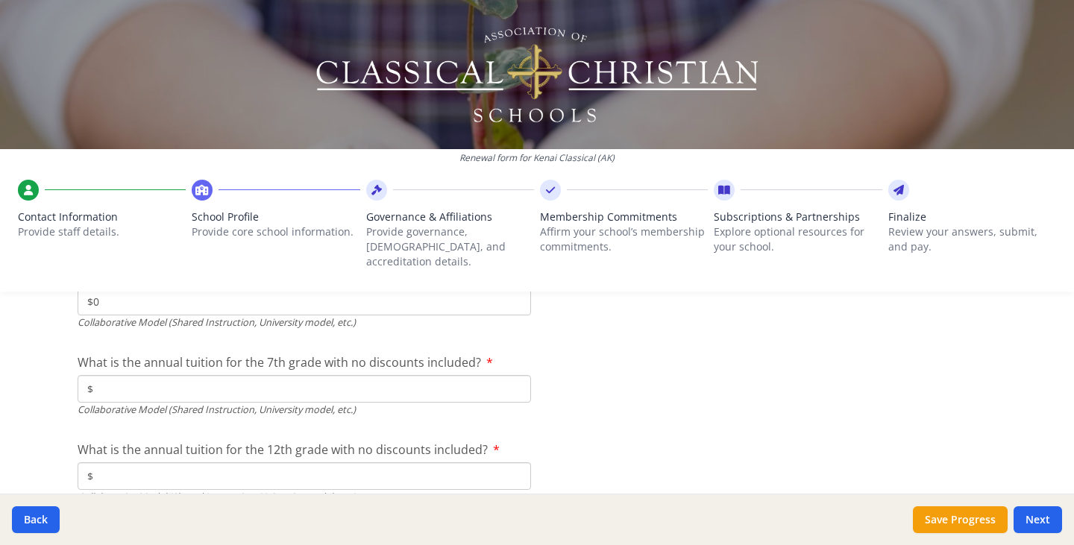
type input "$0"
click at [138, 375] on input "$" at bounding box center [305, 389] width 454 height 28
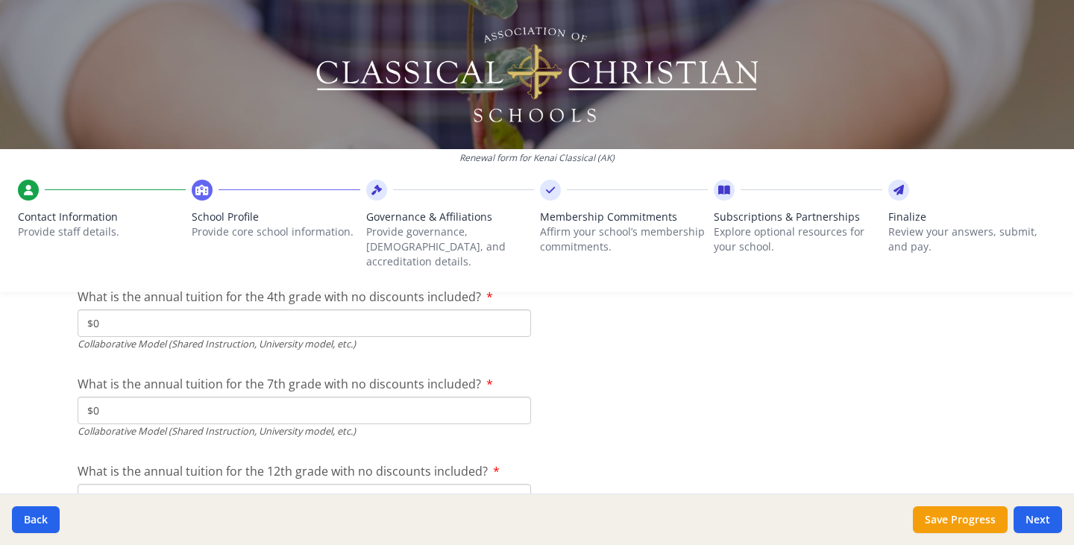
scroll to position [4835, 0]
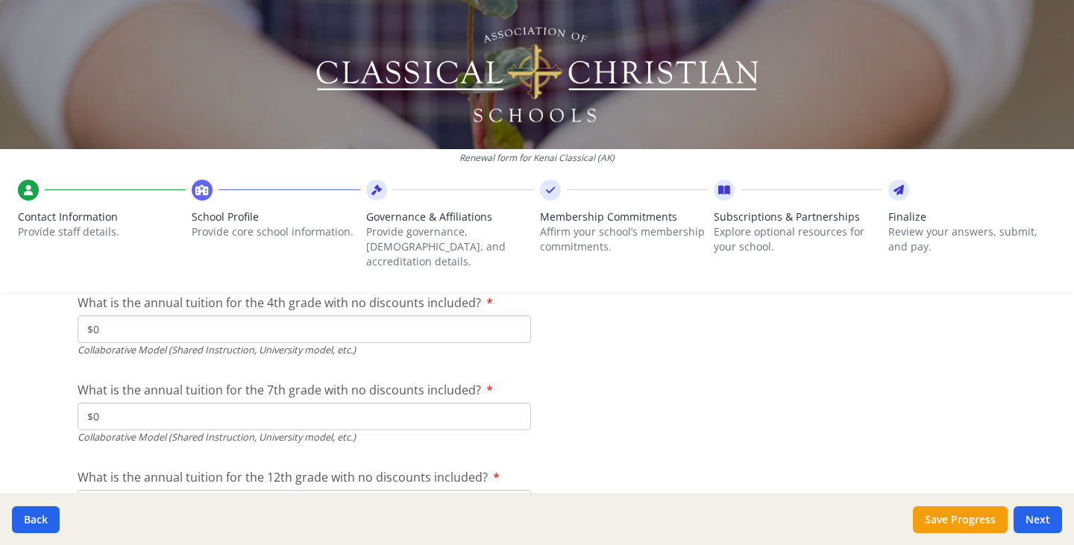
type input "$0"
click at [131, 490] on input "$" at bounding box center [305, 504] width 454 height 28
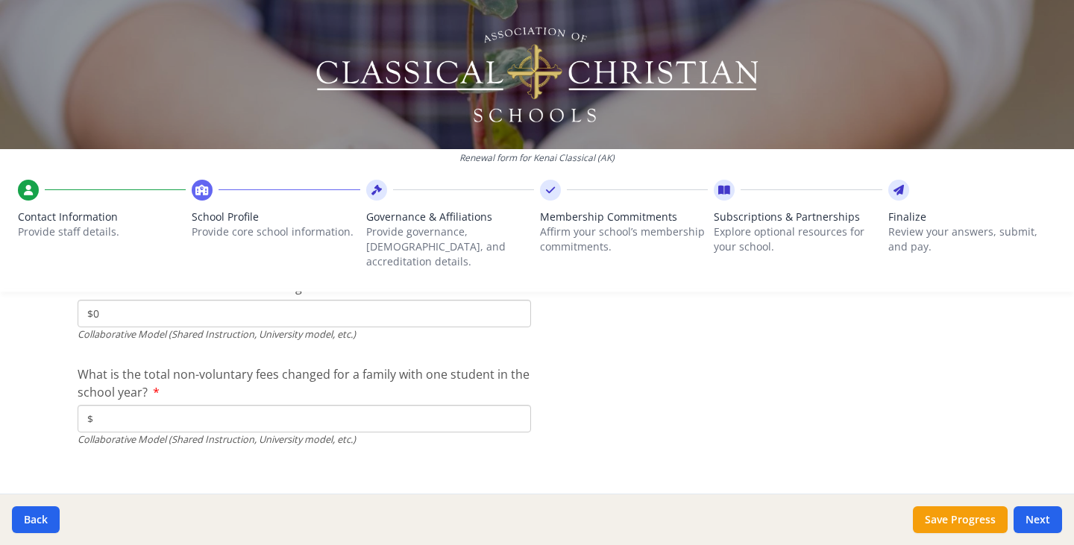
scroll to position [5025, 0]
type input "$0"
click at [195, 406] on input "$" at bounding box center [305, 420] width 454 height 28
type input "$400"
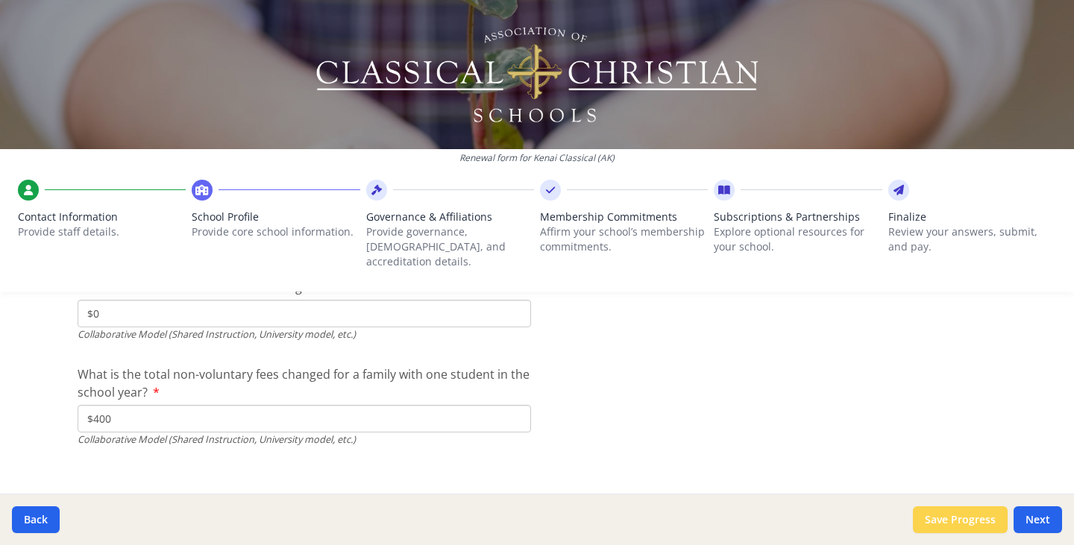
click at [967, 521] on button "Save Progress" at bounding box center [960, 520] width 95 height 27
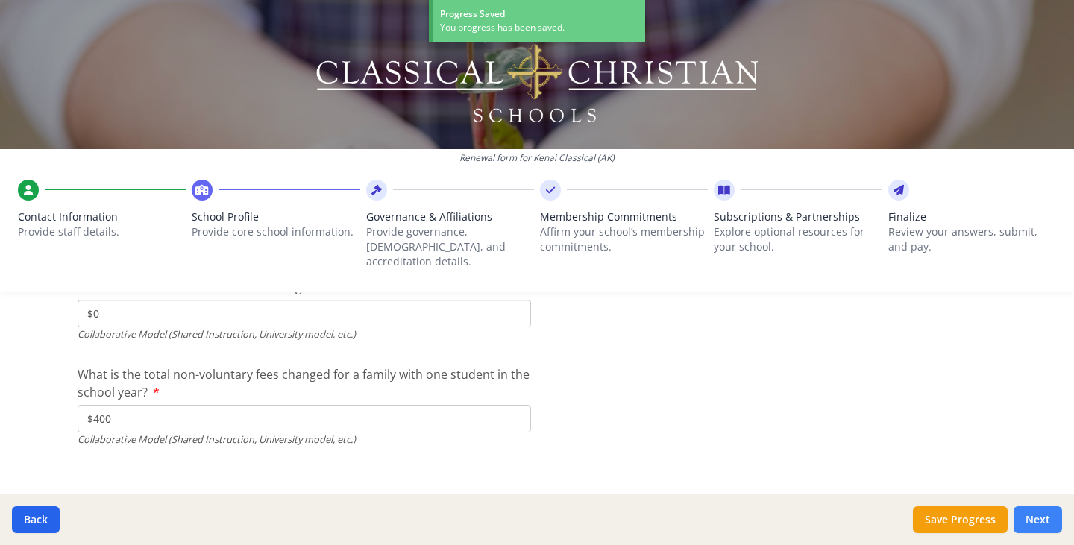
click at [1038, 522] on button "Next" at bounding box center [1038, 520] width 48 height 27
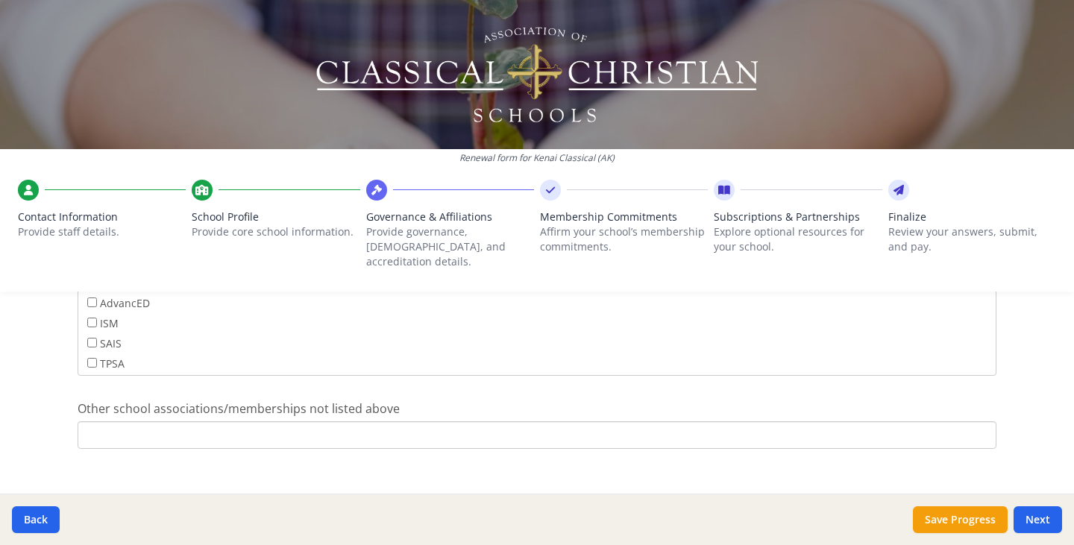
scroll to position [1019, 0]
click at [1036, 516] on button "Next" at bounding box center [1038, 520] width 48 height 27
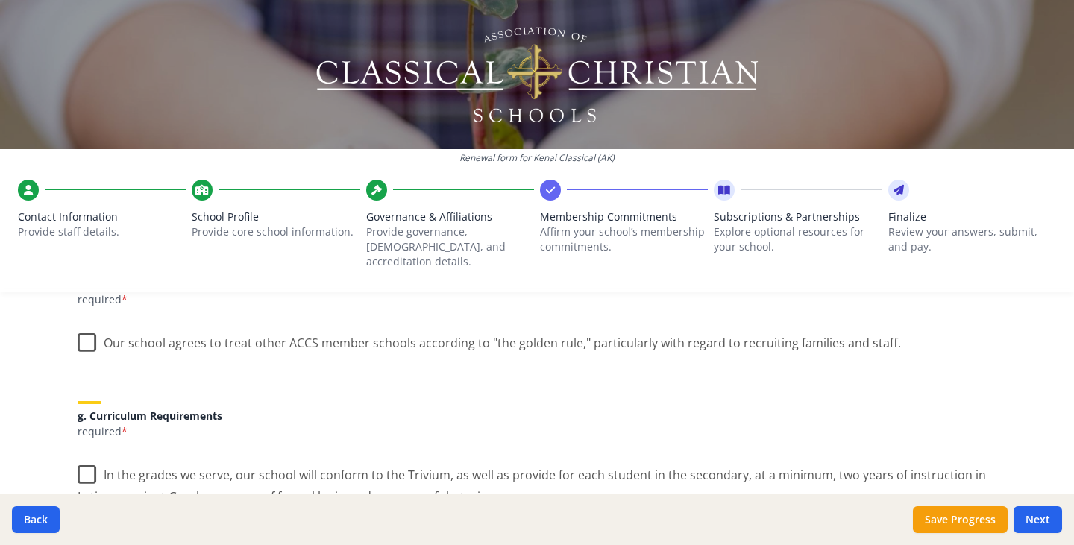
click at [82, 327] on label "Our school agrees to treat other ACCS member schools according to "the golden r…" at bounding box center [490, 340] width 824 height 32
click at [0, 0] on input "Our school agrees to treat other ACCS member schools according to "the golden r…" at bounding box center [0, 0] width 0 height 0
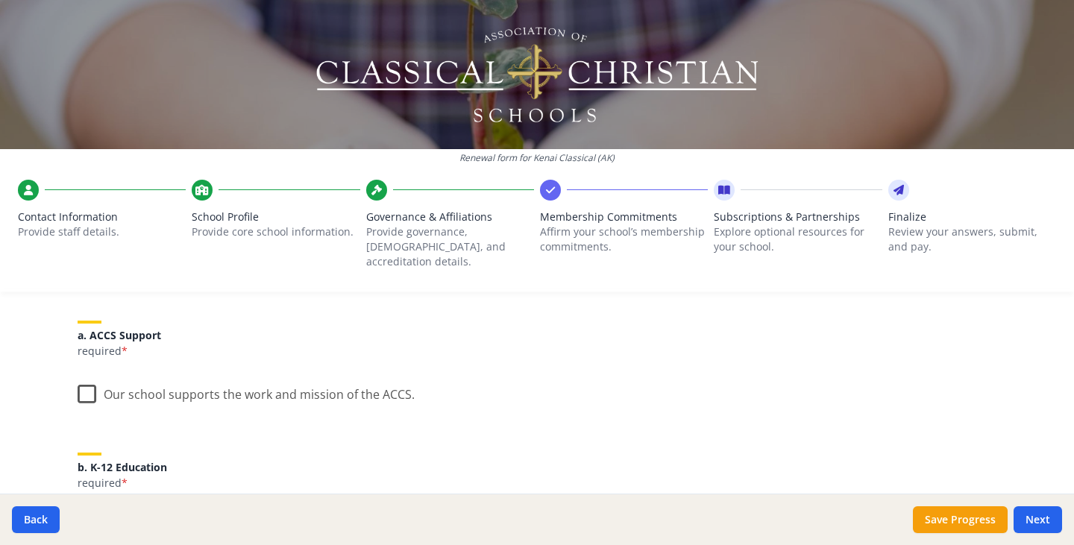
scroll to position [176, 0]
click at [80, 376] on label "Our school supports the work and mission of the ACCS." at bounding box center [246, 391] width 337 height 32
click at [0, 0] on input "Our school supports the work and mission of the ACCS." at bounding box center [0, 0] width 0 height 0
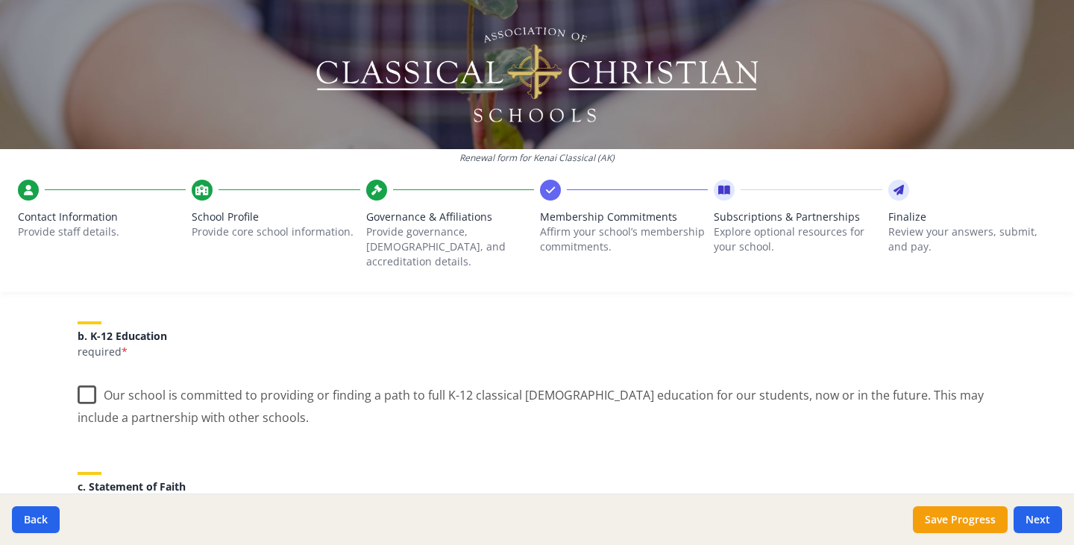
scroll to position [306, 0]
click at [82, 380] on label "Our school is committed to providing or finding a path to full K-12 classical […" at bounding box center [537, 402] width 919 height 50
click at [0, 0] on input "Our school is committed to providing or finding a path to full K-12 classical […" at bounding box center [0, 0] width 0 height 0
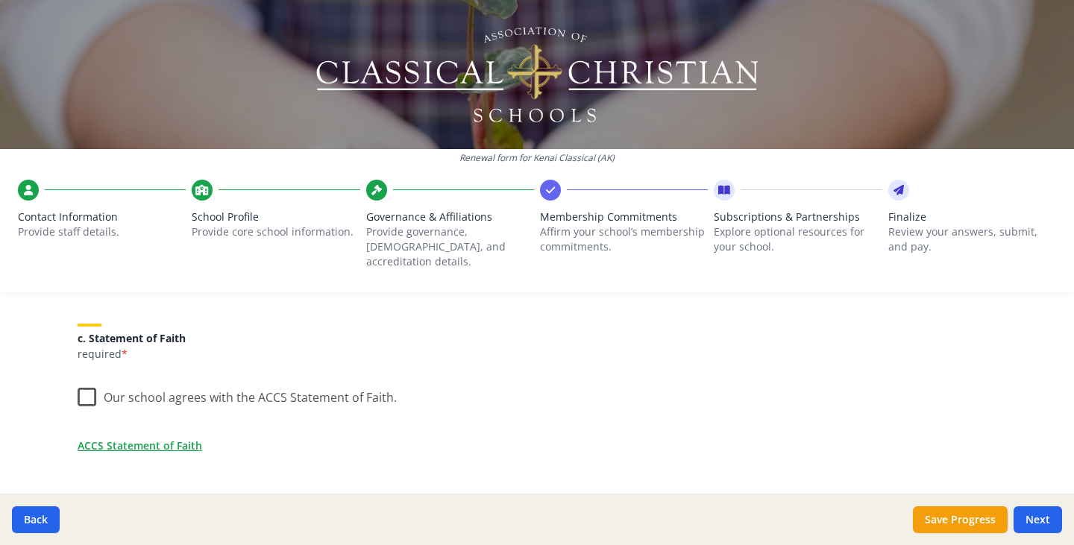
click at [82, 380] on label "Our school agrees with the ACCS Statement of Faith." at bounding box center [237, 394] width 319 height 32
click at [0, 0] on input "Our school agrees with the ACCS Statement of Faith." at bounding box center [0, 0] width 0 height 0
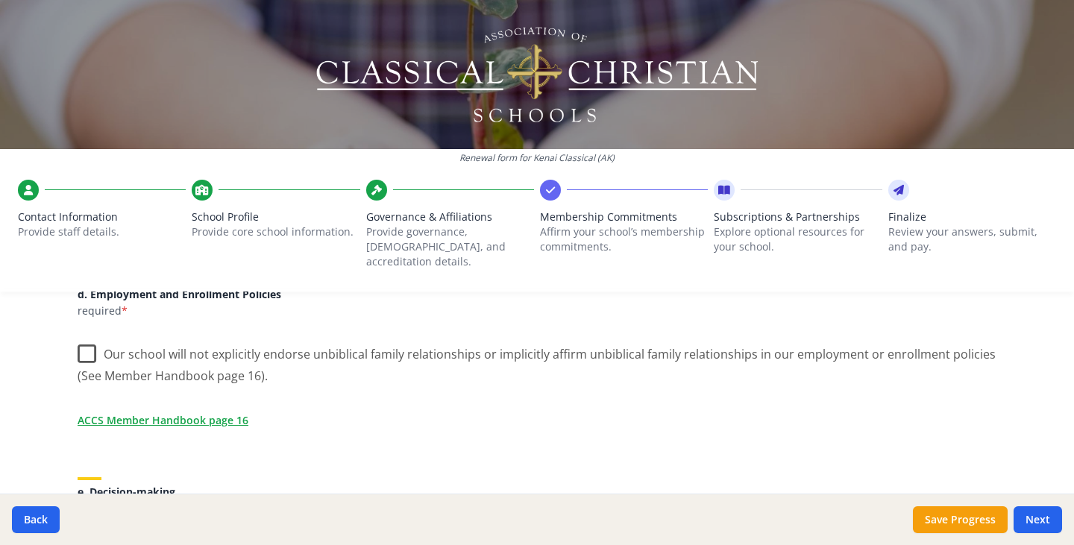
scroll to position [681, 0]
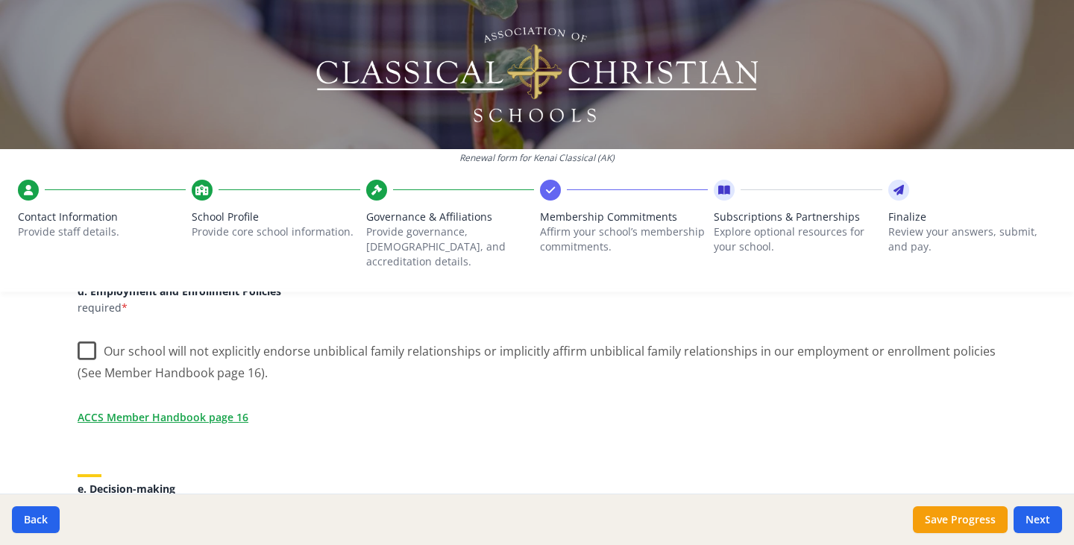
click at [78, 332] on label "Our school will not explicitly endorse unbiblical family relationships or impli…" at bounding box center [537, 357] width 919 height 50
click at [0, 0] on input "Our school will not explicitly endorse unbiblical family relationships or impli…" at bounding box center [0, 0] width 0 height 0
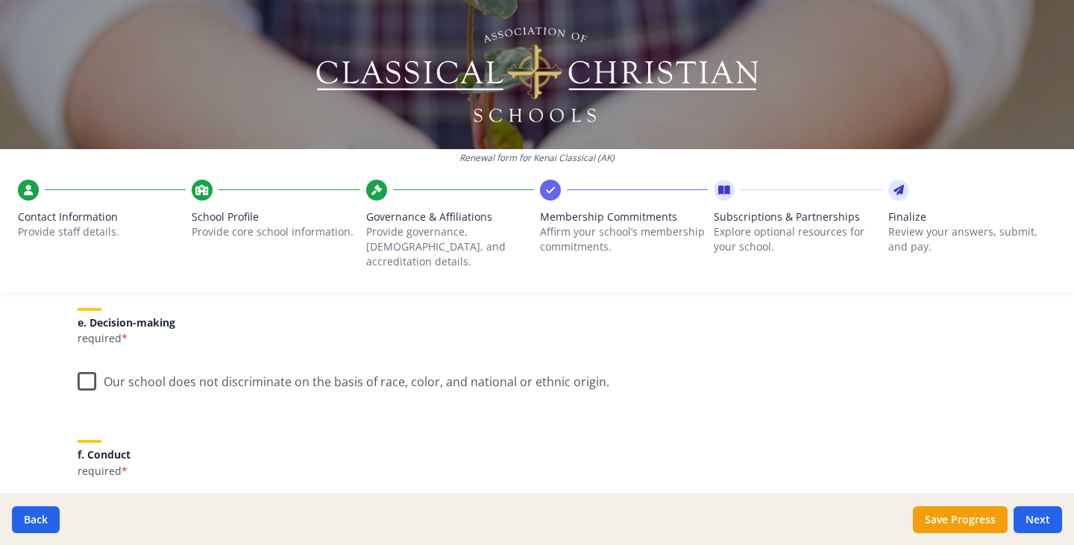
scroll to position [848, 0]
click at [85, 366] on label "Our school does not discriminate on the basis of race, color, and national or e…" at bounding box center [344, 378] width 532 height 32
click at [0, 0] on input "Our school does not discriminate on the basis of race, color, and national or e…" at bounding box center [0, 0] width 0 height 0
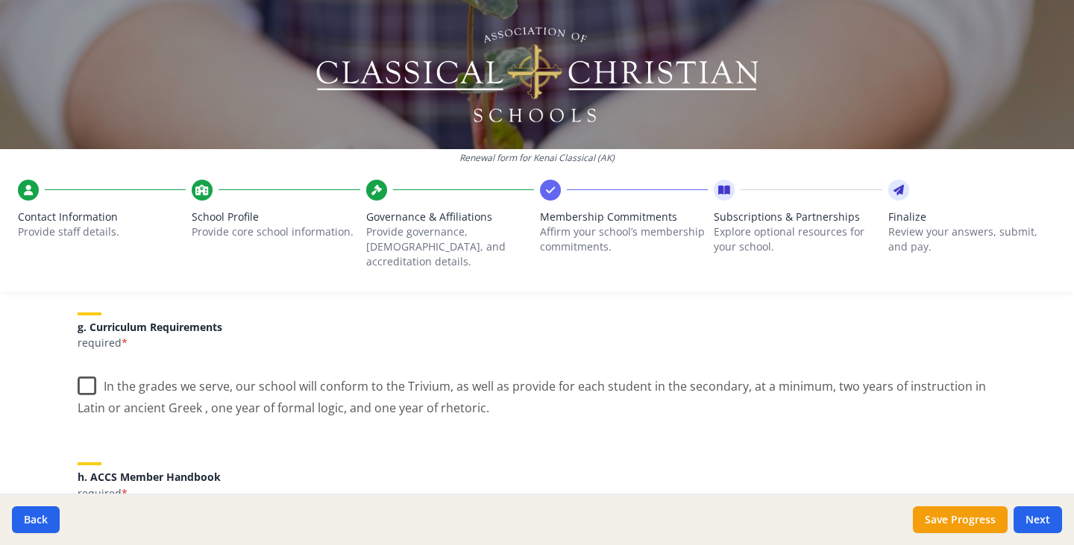
scroll to position [1107, 0]
click at [85, 375] on label "In the grades we serve, our school will conform to the Trivium, as well as prov…" at bounding box center [537, 393] width 919 height 50
click at [0, 0] on input "In the grades we serve, our school will conform to the Trivium, as well as prov…" at bounding box center [0, 0] width 0 height 0
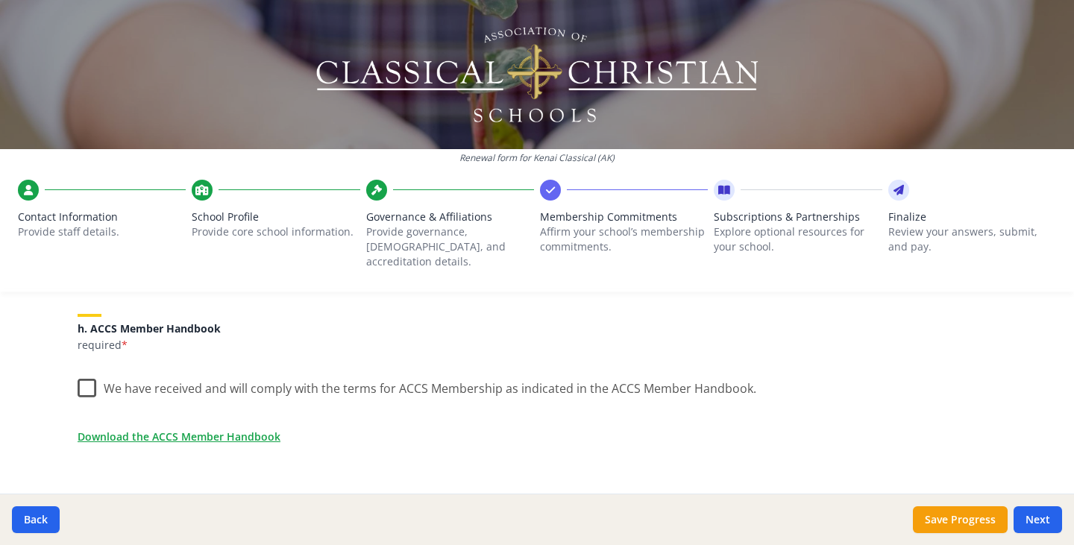
scroll to position [1256, 0]
click at [78, 377] on label "We have received and will comply with the terms for ACCS Membership as indicate…" at bounding box center [417, 385] width 679 height 32
click at [0, 0] on input "We have received and will comply with the terms for ACCS Membership as indicate…" at bounding box center [0, 0] width 0 height 0
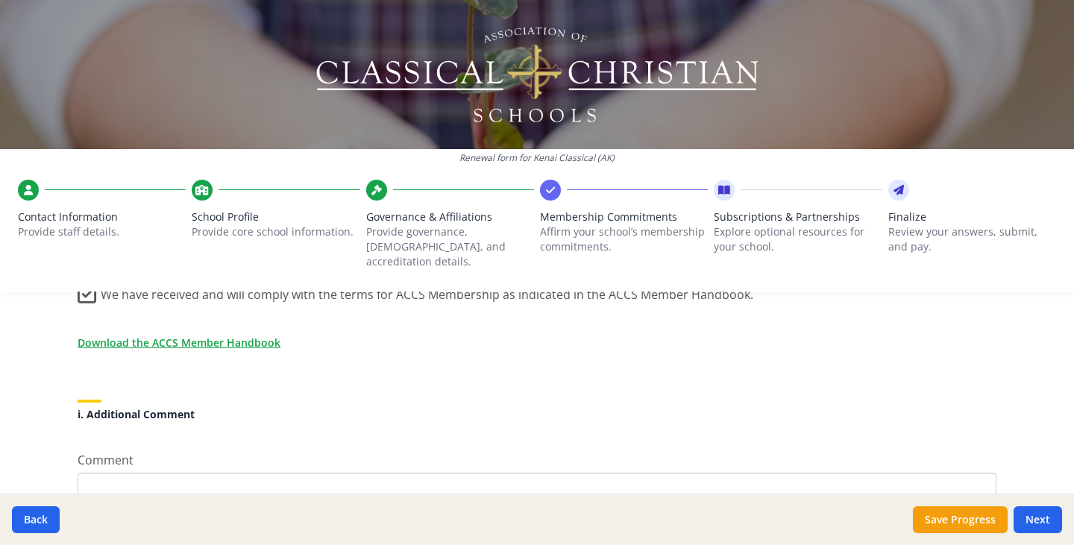
scroll to position [1354, 0]
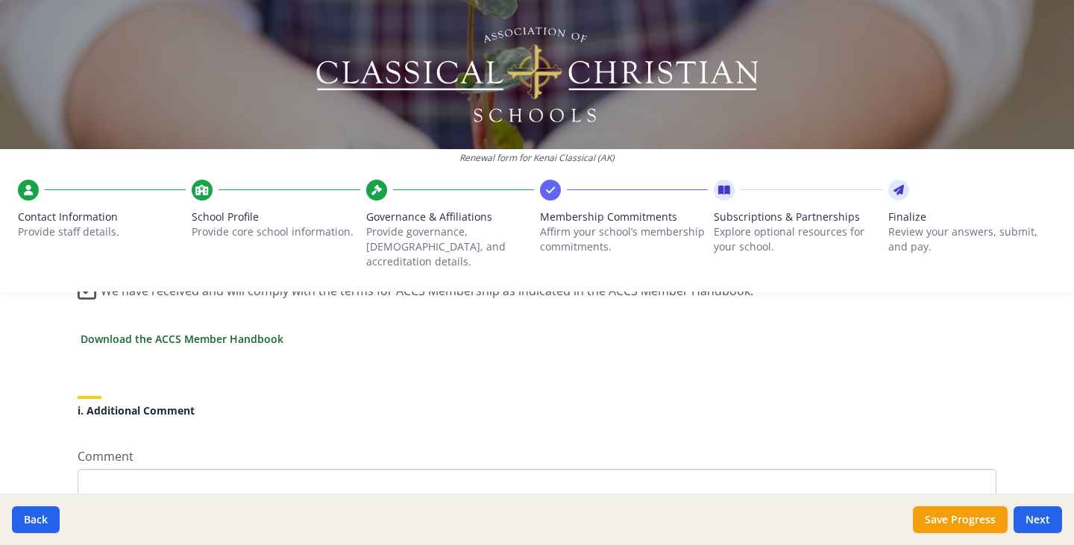
click at [240, 331] on link "Download the ACCS Member Handbook" at bounding box center [182, 339] width 203 height 16
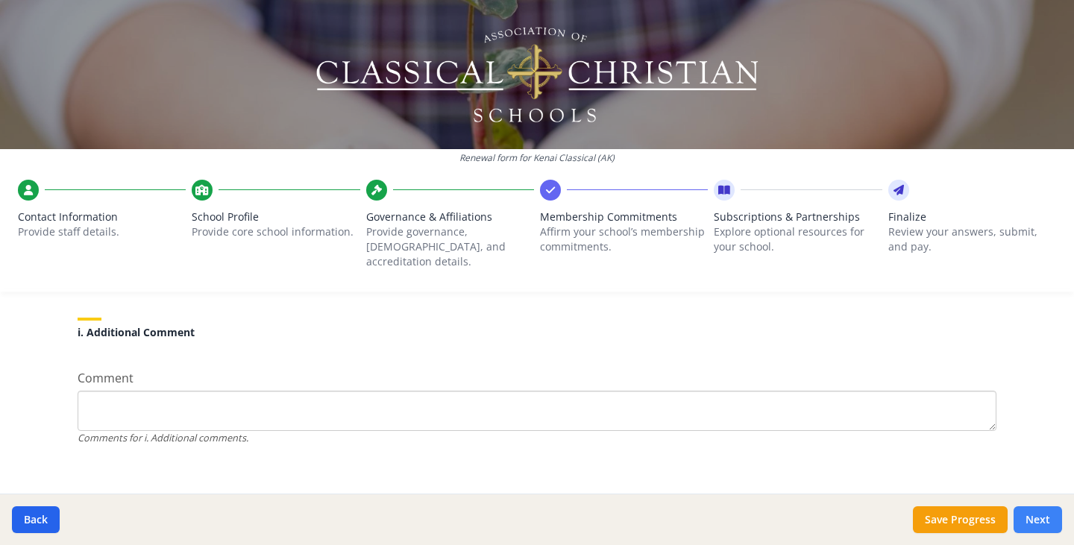
click at [1032, 519] on button "Next" at bounding box center [1038, 520] width 48 height 27
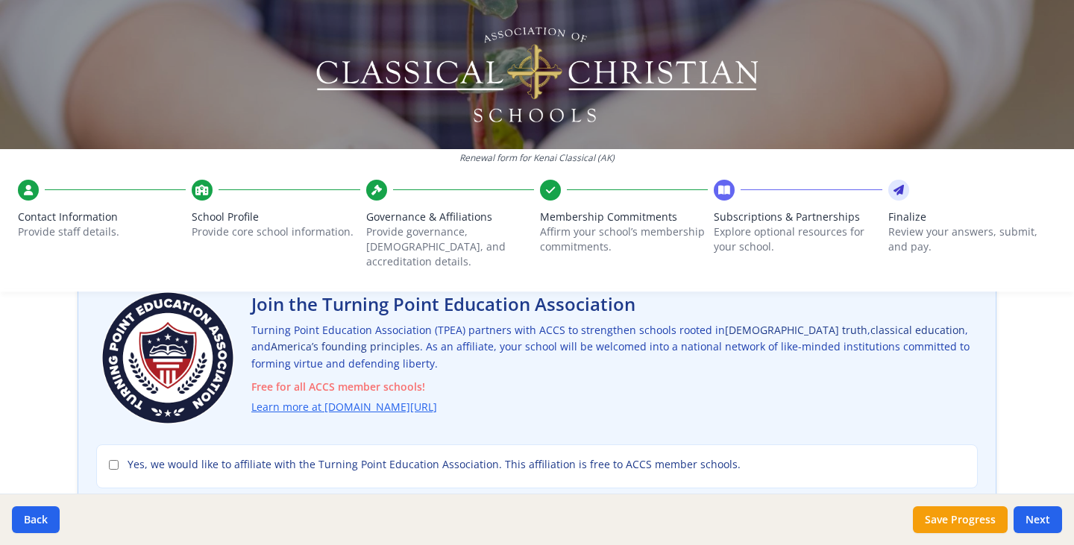
scroll to position [107, 0]
click at [109, 460] on input "Yes, we would like to affiliate with the Turning Point Education Association. T…" at bounding box center [114, 465] width 10 height 10
checkbox input "true"
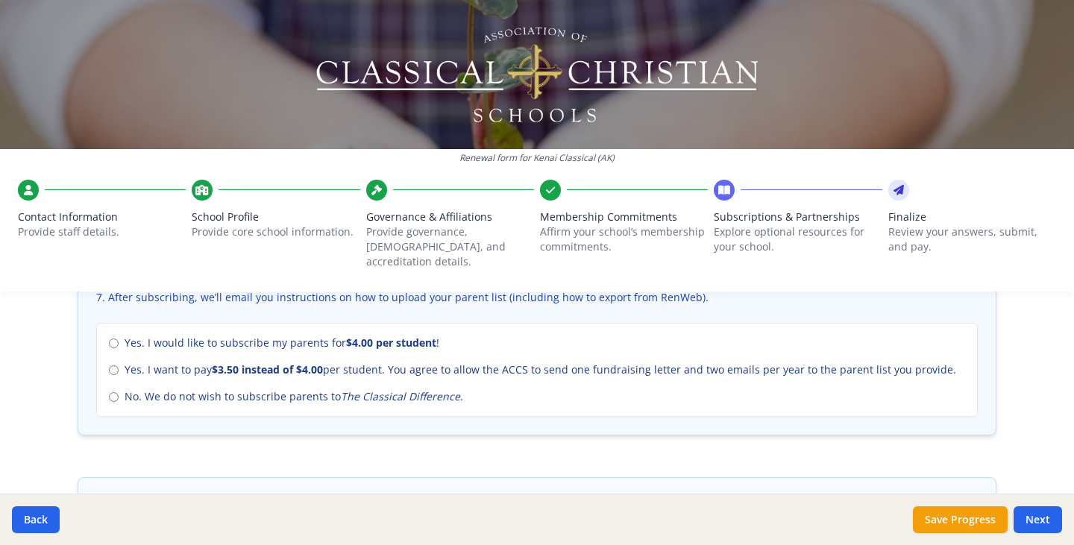
scroll to position [671, 0]
click at [101, 382] on div "Yes. I would like to subscribe my parents for $4.00 per student ! Yes. I want t…" at bounding box center [537, 371] width 882 height 94
click at [113, 390] on label "No. We do not wish to subscribe parents to The Classical Difference ." at bounding box center [537, 397] width 856 height 15
click at [113, 393] on input "No. We do not wish to subscribe parents to The Classical Difference ." at bounding box center [114, 398] width 10 height 10
radio input "true"
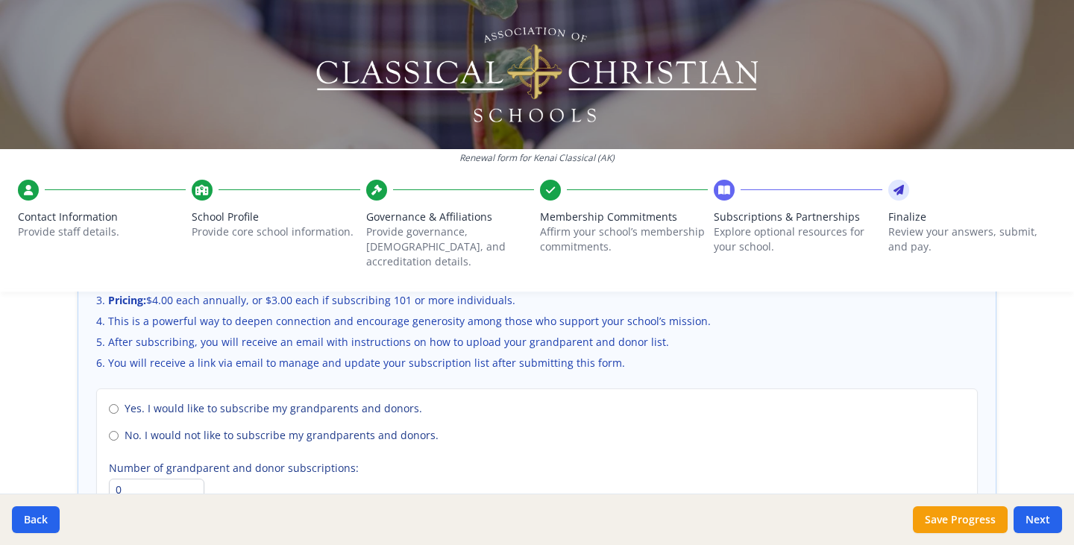
scroll to position [1054, 0]
click at [109, 433] on input "No. I would not like to subscribe my grandparents and donors." at bounding box center [114, 438] width 10 height 10
radio input "true"
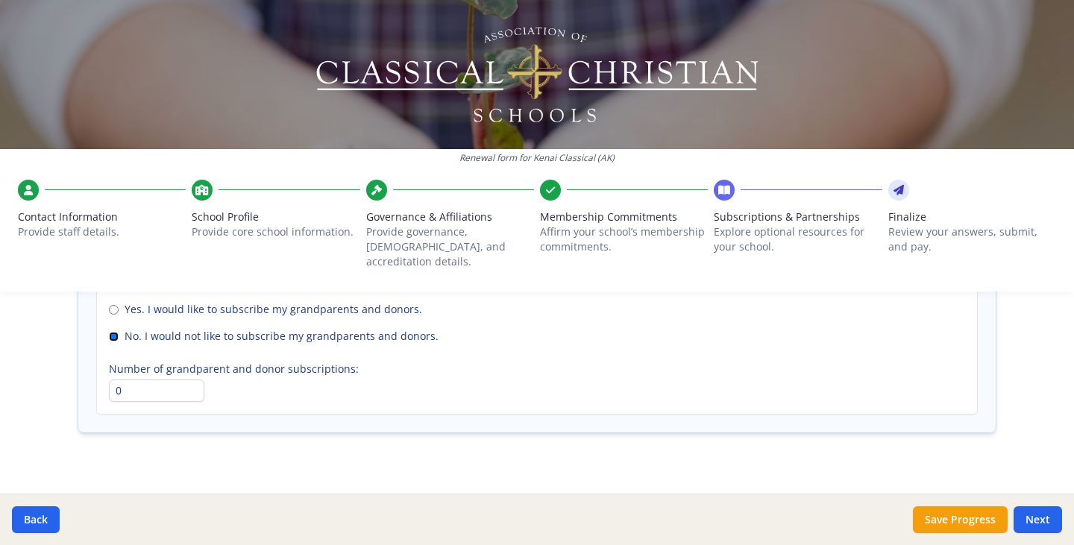
scroll to position [1159, 0]
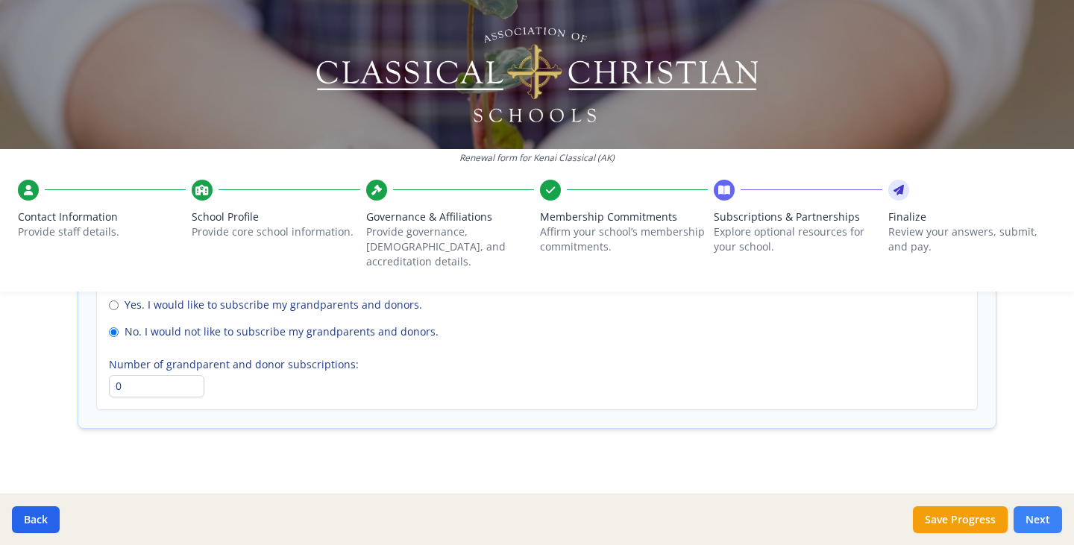
click at [1037, 523] on button "Next" at bounding box center [1038, 520] width 48 height 27
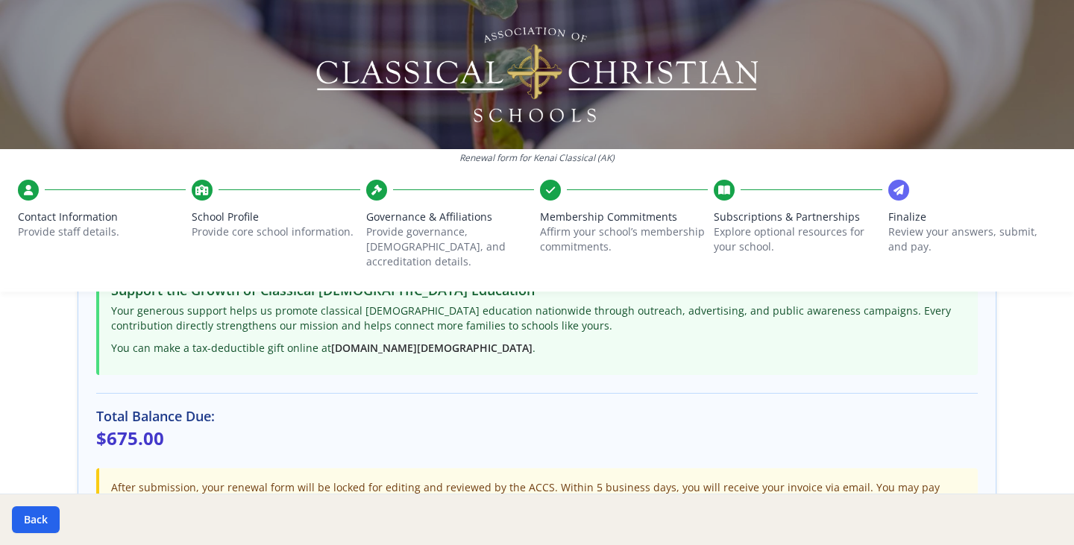
scroll to position [529, 0]
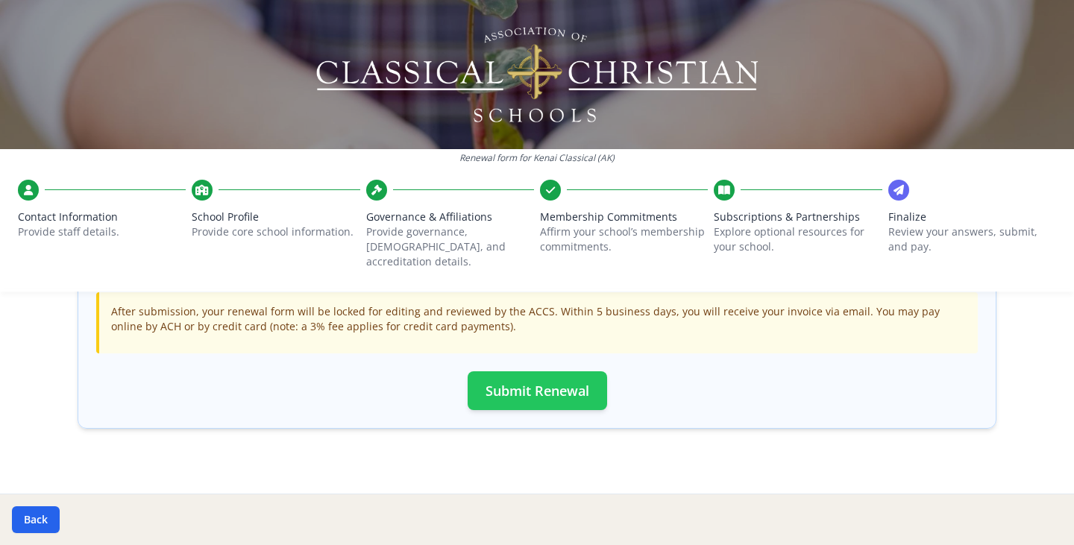
click at [573, 375] on button "Submit Renewal" at bounding box center [538, 391] width 140 height 39
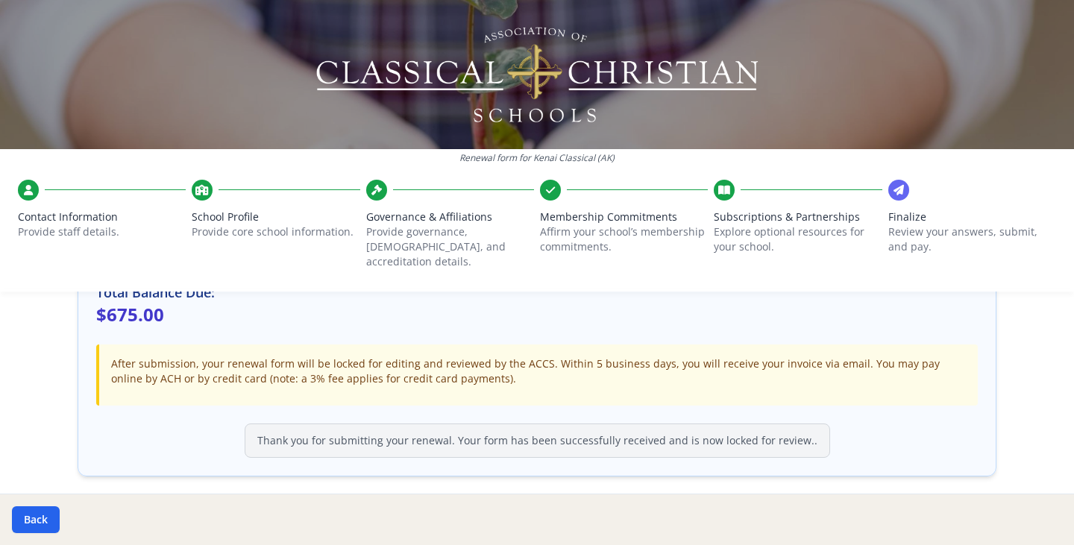
scroll to position [524, 0]
